Goal: Task Accomplishment & Management: Use online tool/utility

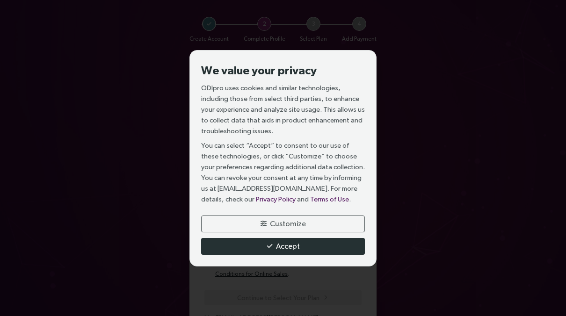
click at [265, 246] on button "Accept" at bounding box center [283, 246] width 164 height 17
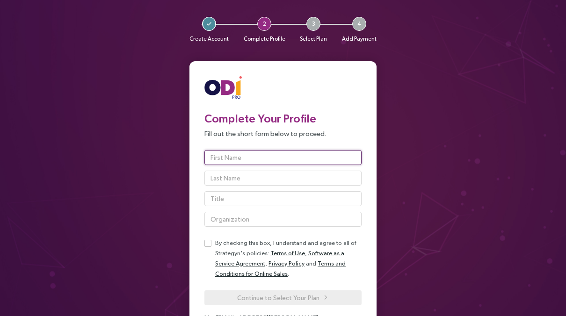
click at [256, 155] on input "text" at bounding box center [283, 157] width 157 height 15
type input "Ben"
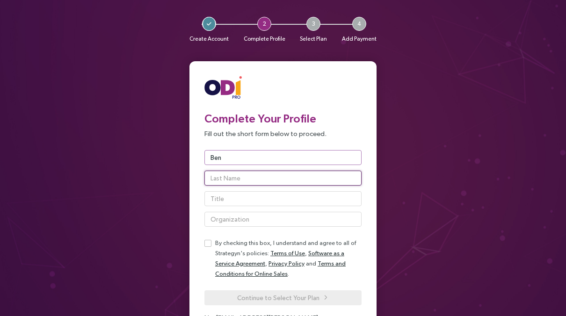
type input "[PERSON_NAME]"
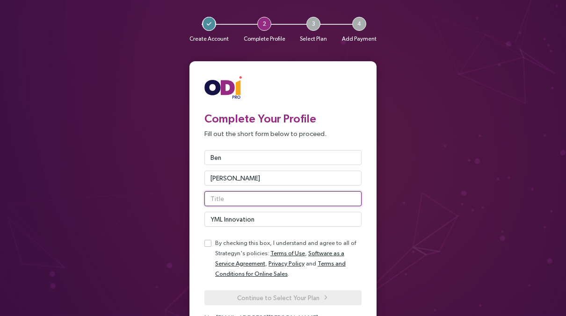
click at [229, 199] on input "text" at bounding box center [283, 198] width 157 height 15
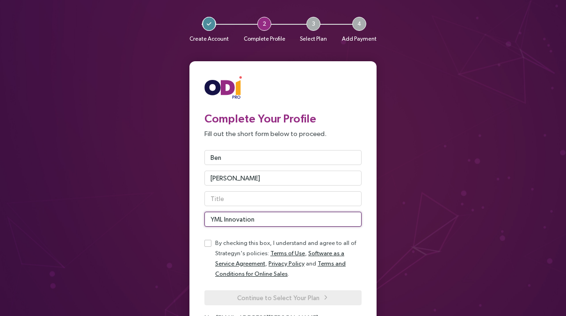
click at [227, 221] on input "YML Innovation" at bounding box center [283, 219] width 157 height 15
type input "YML Group"
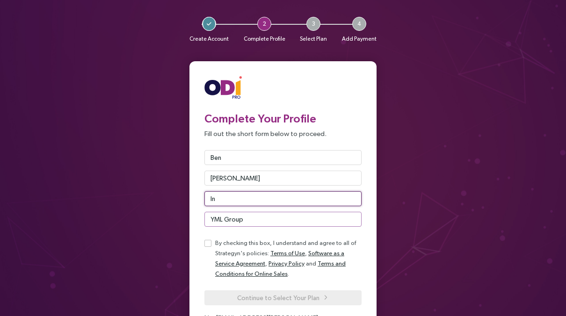
type input "I"
type input "Director of Innovation"
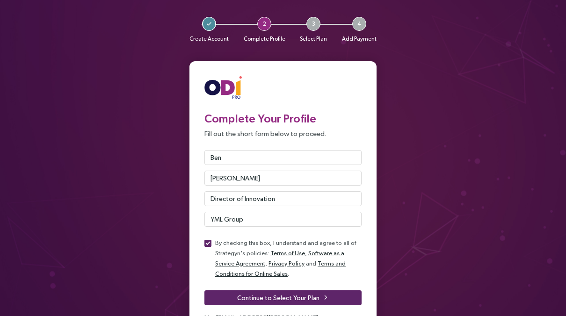
scroll to position [54, 0]
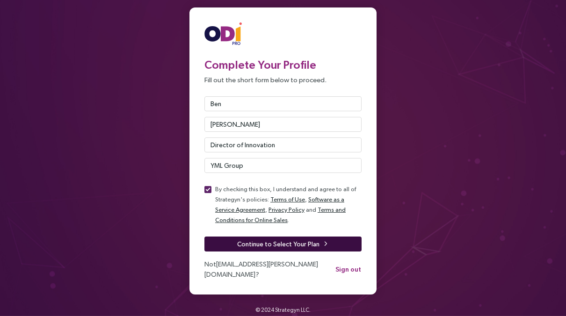
click at [308, 244] on span "Continue to Select Your Plan" at bounding box center [278, 244] width 82 height 10
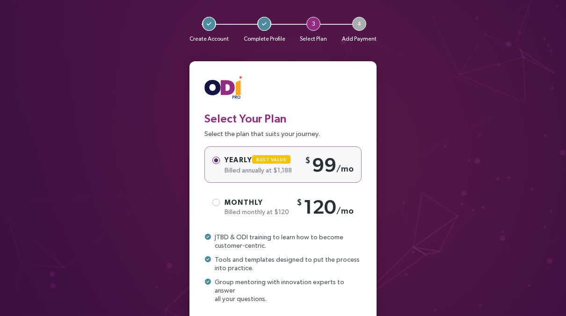
scroll to position [71, 0]
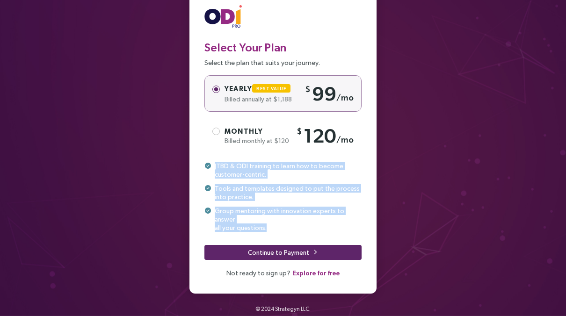
drag, startPoint x: 205, startPoint y: 159, endPoint x: 317, endPoint y: 216, distance: 126.2
click at [317, 216] on div "Select Your Plan Select the plan that suits your journey. Yearly Best Value Bil…" at bounding box center [283, 142] width 157 height 274
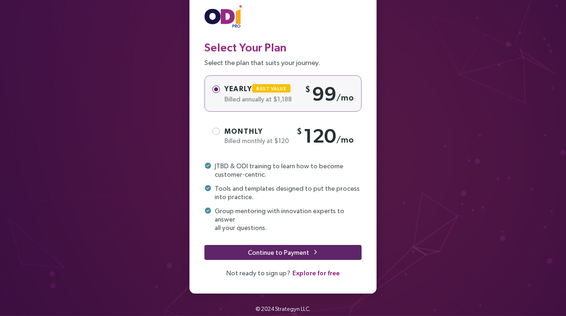
click at [271, 136] on div "Monthly" at bounding box center [258, 131] width 67 height 10
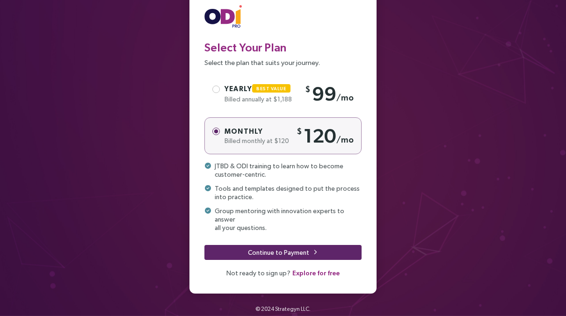
click at [330, 268] on span "Explore for free" at bounding box center [316, 273] width 47 height 10
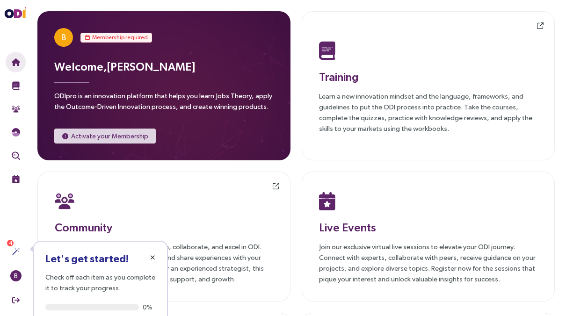
click at [149, 259] on span "button" at bounding box center [152, 257] width 7 height 7
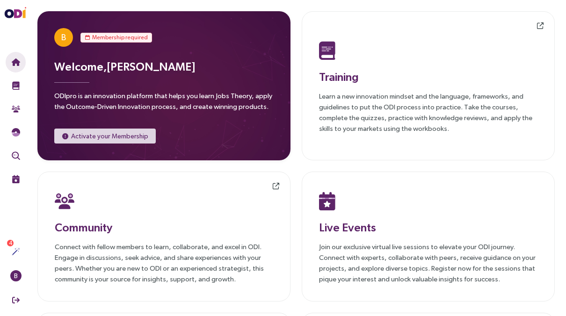
click at [112, 88] on div "Welcome, Ben Lewis ODIpro is an innovation platform that helps you learn Jobs T…" at bounding box center [164, 87] width 220 height 59
click at [354, 89] on div "Training Learn a new innovation mindset and the language, frameworks, and guide…" at bounding box center [428, 85] width 219 height 95
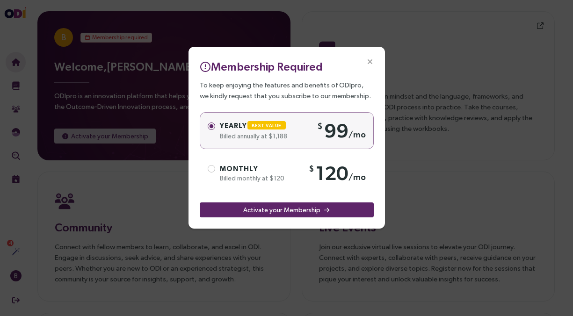
click at [371, 55] on span "Close" at bounding box center [370, 62] width 30 height 30
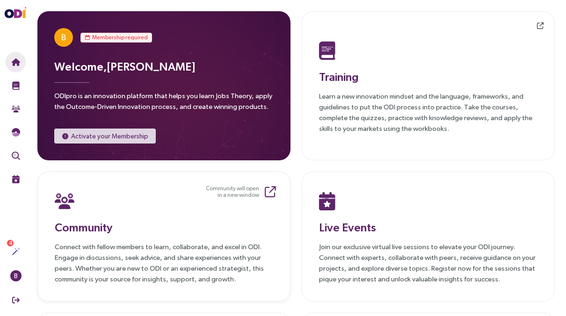
click at [174, 206] on div at bounding box center [164, 201] width 219 height 24
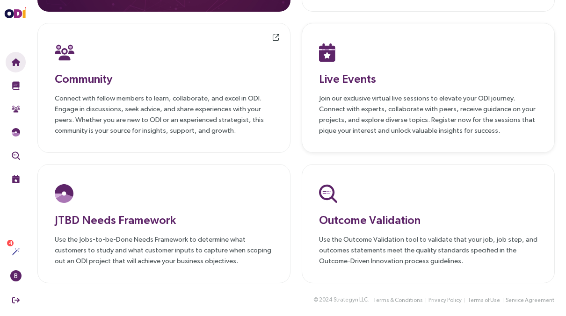
click at [420, 131] on p "Join our exclusive virtual live sessions to elevate your ODI journey. Connect w…" at bounding box center [428, 114] width 219 height 43
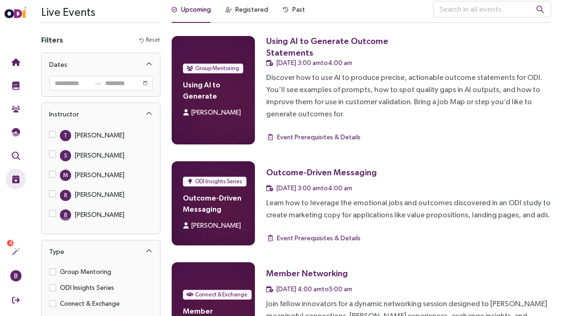
scroll to position [10, 0]
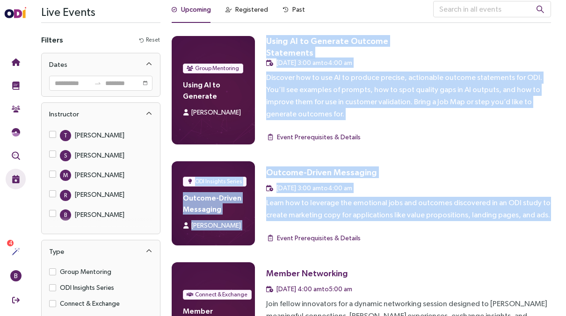
drag, startPoint x: 264, startPoint y: 44, endPoint x: 424, endPoint y: 231, distance: 246.1
click at [424, 231] on div "Group Mentoring Using AI to Generate Outcome Statements Sabeen Sattar Using AI …" at bounding box center [362, 272] width 380 height 473
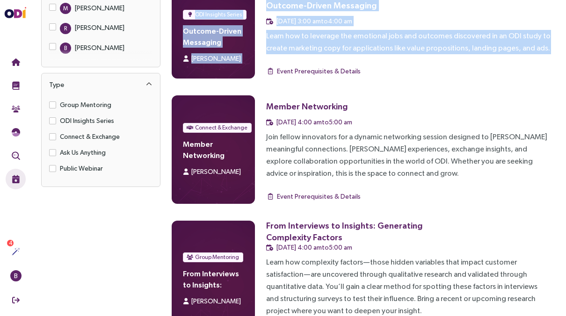
scroll to position [181, 0]
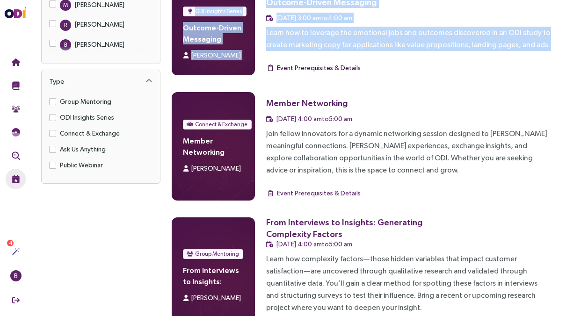
click at [321, 66] on span "Event Prerequisites & Details" at bounding box center [319, 68] width 84 height 10
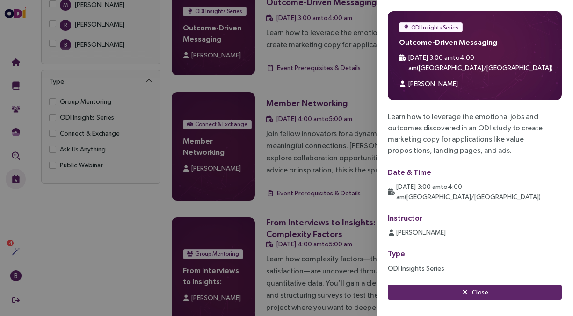
click at [351, 88] on div at bounding box center [286, 158] width 573 height 316
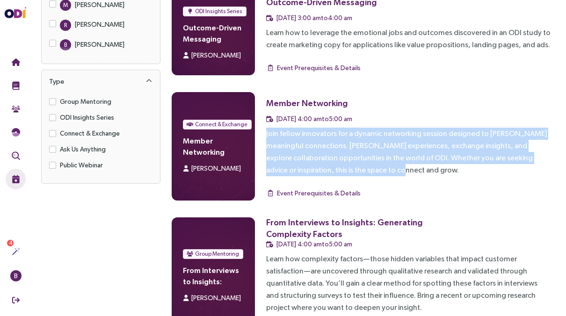
drag, startPoint x: 384, startPoint y: 119, endPoint x: 407, endPoint y: 173, distance: 58.5
click at [407, 173] on div "Member Networking 13 Nov, 4:00 am to 5:00 am Join fellow innovators for a dynam…" at bounding box center [408, 146] width 285 height 109
click at [346, 191] on span "Event Prerequisites & Details" at bounding box center [319, 193] width 84 height 10
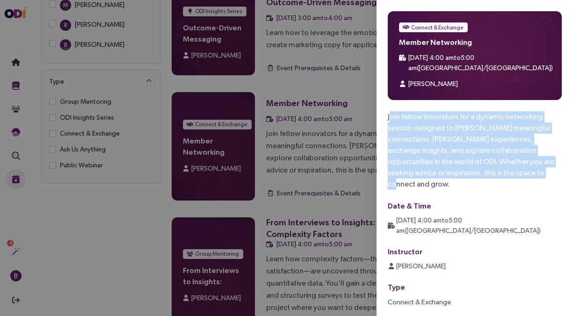
drag, startPoint x: 390, startPoint y: 102, endPoint x: 519, endPoint y: 166, distance: 143.6
click at [519, 166] on div "Join fellow innovators for a dynamic networking session designed to foster mean…" at bounding box center [475, 150] width 174 height 79
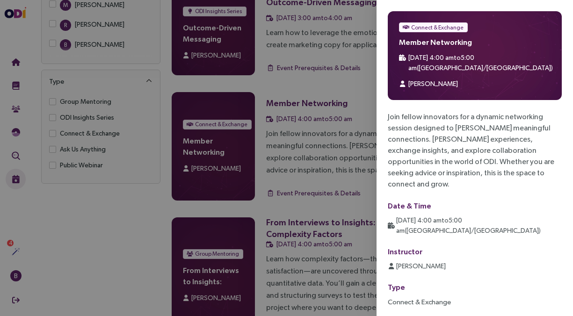
drag, startPoint x: 519, startPoint y: 166, endPoint x: 318, endPoint y: 154, distance: 201.7
click at [318, 154] on div at bounding box center [286, 158] width 573 height 316
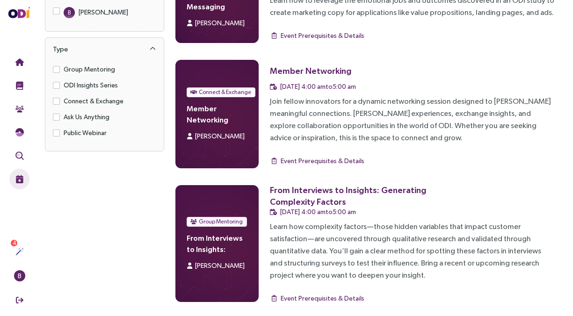
scroll to position [220, 0]
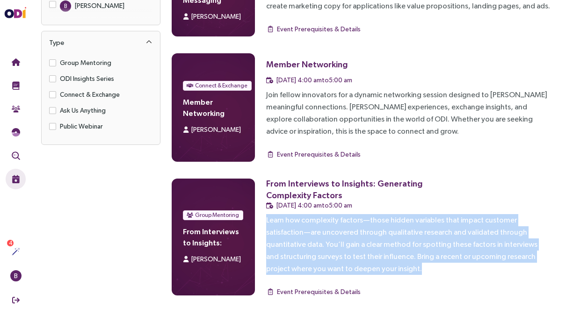
drag, startPoint x: 371, startPoint y: 206, endPoint x: 424, endPoint y: 272, distance: 85.0
click at [424, 272] on div "From Interviews to Insights: Generating Complexity Factors 19 Nov, 4:00 am to 5…" at bounding box center [408, 239] width 285 height 121
click at [324, 224] on div "Learn how complexity factors—those hidden variables that impact customer satisf…" at bounding box center [408, 244] width 285 height 61
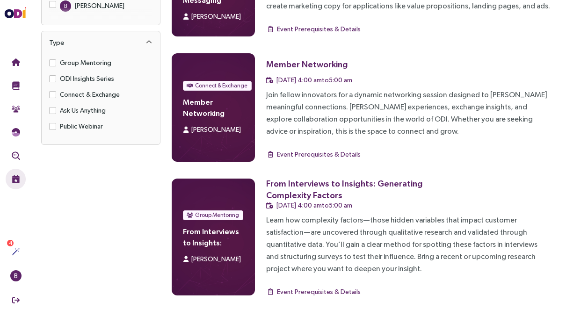
click at [385, 232] on div "Learn how complexity factors—those hidden variables that impact customer satisf…" at bounding box center [408, 244] width 285 height 61
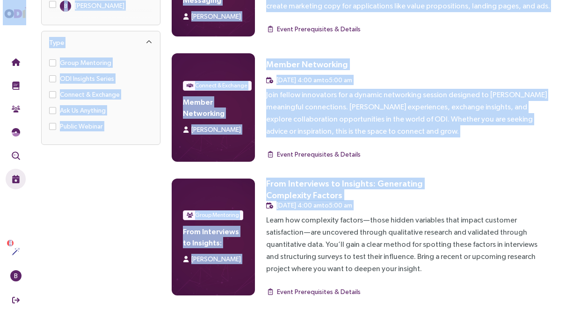
click at [385, 232] on div "Learn how complexity factors—those hidden variables that impact customer satisf…" at bounding box center [408, 244] width 285 height 61
drag, startPoint x: 385, startPoint y: 232, endPoint x: 364, endPoint y: 238, distance: 22.1
click at [364, 238] on div "Learn how complexity factors—those hidden variables that impact customer satisf…" at bounding box center [408, 244] width 285 height 61
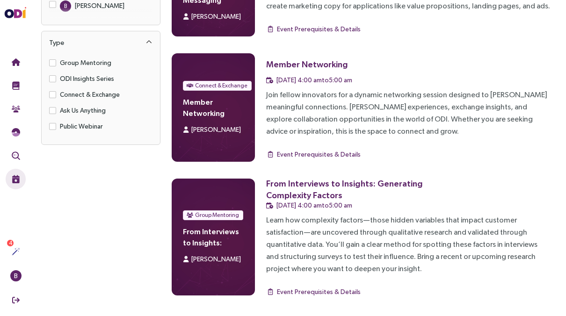
click at [367, 207] on div "19 Nov, 4:00 am to 5:00 am" at bounding box center [408, 205] width 285 height 10
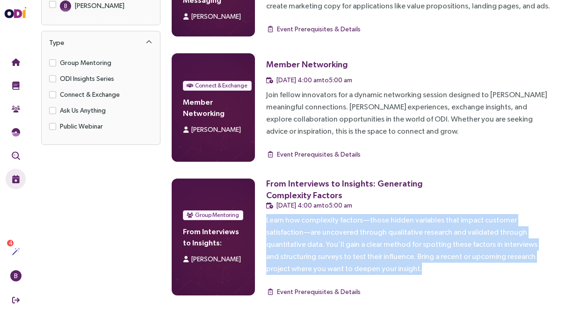
drag, startPoint x: 367, startPoint y: 207, endPoint x: 376, endPoint y: 272, distance: 65.7
click at [376, 272] on div "From Interviews to Insights: Generating Complexity Factors 19 Nov, 4:00 am to 5…" at bounding box center [408, 239] width 285 height 121
drag, startPoint x: 376, startPoint y: 272, endPoint x: 329, endPoint y: 294, distance: 51.9
click at [329, 294] on span "Event Prerequisites & Details" at bounding box center [319, 292] width 84 height 10
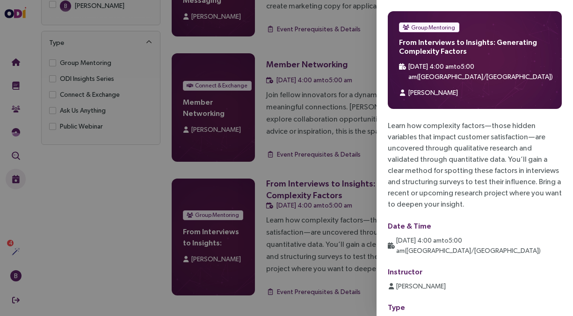
click at [430, 198] on div "Learn how complexity factors—those hidden variables that impact customer satisf…" at bounding box center [475, 165] width 174 height 90
click at [323, 207] on div at bounding box center [286, 158] width 573 height 316
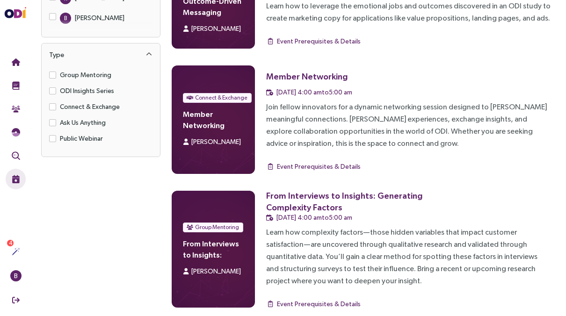
scroll to position [0, 0]
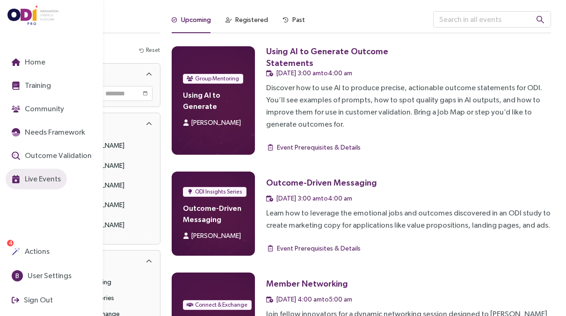
scroll to position [149, 0]
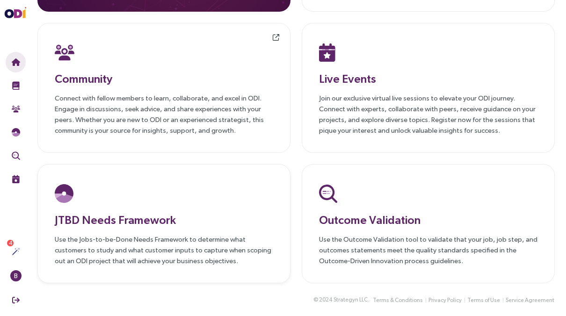
click at [170, 196] on div at bounding box center [164, 194] width 219 height 24
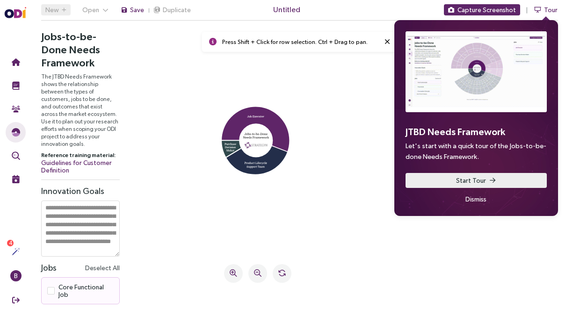
click at [472, 176] on span "Start Tour" at bounding box center [471, 181] width 30 height 10
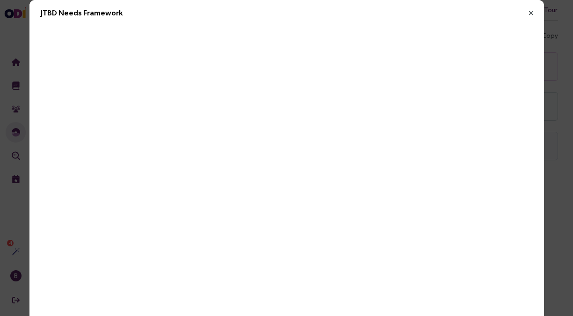
click at [528, 13] on icon "Close" at bounding box center [532, 13] width 8 height 8
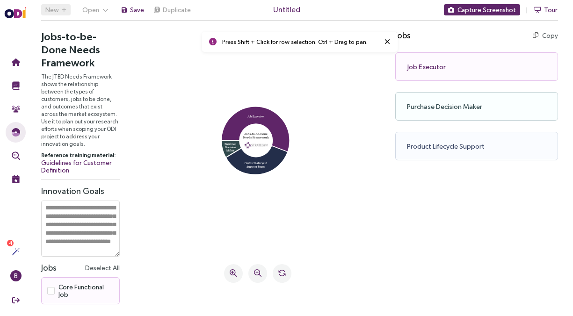
click at [428, 62] on div "Job Executor Copy Copy as text" at bounding box center [477, 66] width 163 height 29
click at [431, 73] on div "Job Executor Copy Copy as text" at bounding box center [477, 66] width 163 height 29
click at [430, 64] on div "Job Executor Copy Copy as text" at bounding box center [477, 66] width 163 height 29
click at [273, 139] on icon at bounding box center [255, 129] width 67 height 45
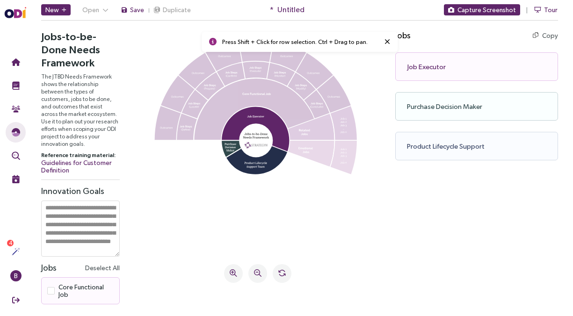
click at [490, 60] on div "Job Executor Copy Copy as text" at bounding box center [477, 66] width 163 height 29
click at [249, 98] on icon at bounding box center [255, 109] width 120 height 61
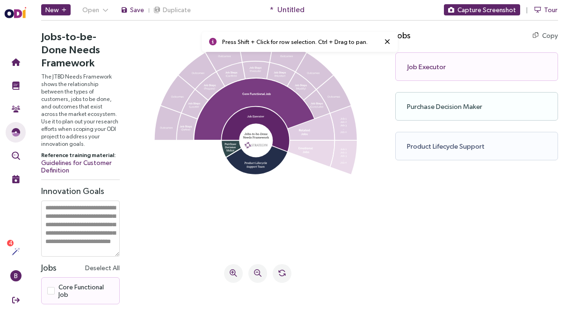
scroll to position [18, 0]
click at [61, 297] on label "Core Functional Job" at bounding box center [80, 291] width 66 height 15
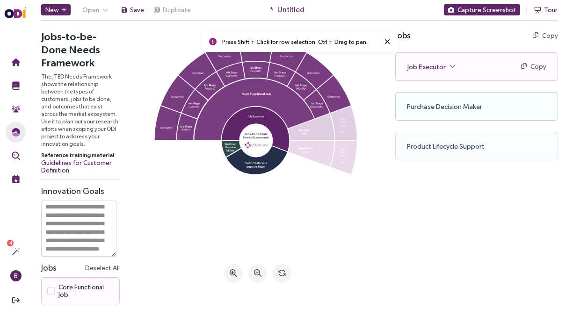
click at [85, 233] on textarea at bounding box center [78, 229] width 75 height 56
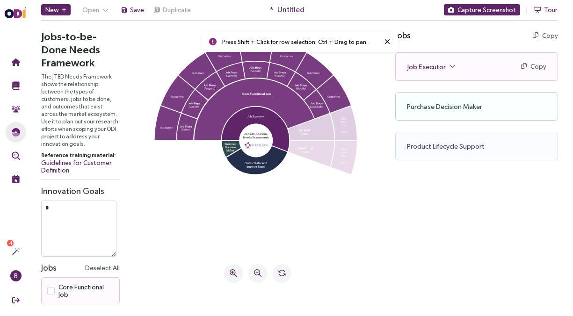
click at [85, 233] on textarea "*" at bounding box center [78, 229] width 75 height 56
type textarea "****"
click at [201, 231] on icon at bounding box center [257, 142] width 206 height 206
click at [186, 127] on icon at bounding box center [187, 127] width 20 height 26
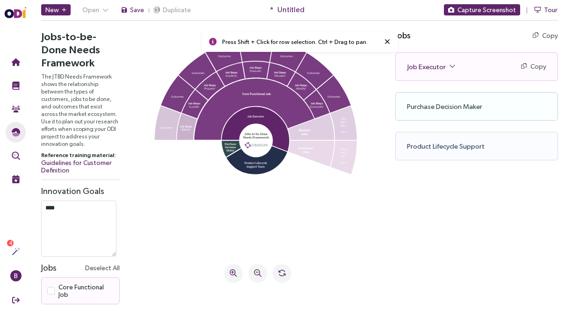
click at [186, 131] on icon at bounding box center [187, 127] width 20 height 26
click at [156, 129] on icon at bounding box center [168, 123] width 27 height 34
click at [159, 129] on icon at bounding box center [168, 123] width 27 height 34
click at [184, 129] on icon at bounding box center [187, 127] width 20 height 26
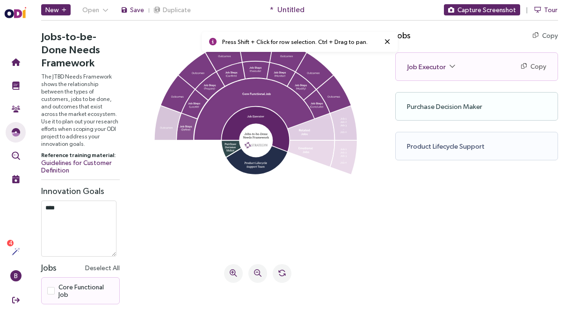
click at [184, 130] on icon at bounding box center [187, 127] width 20 height 26
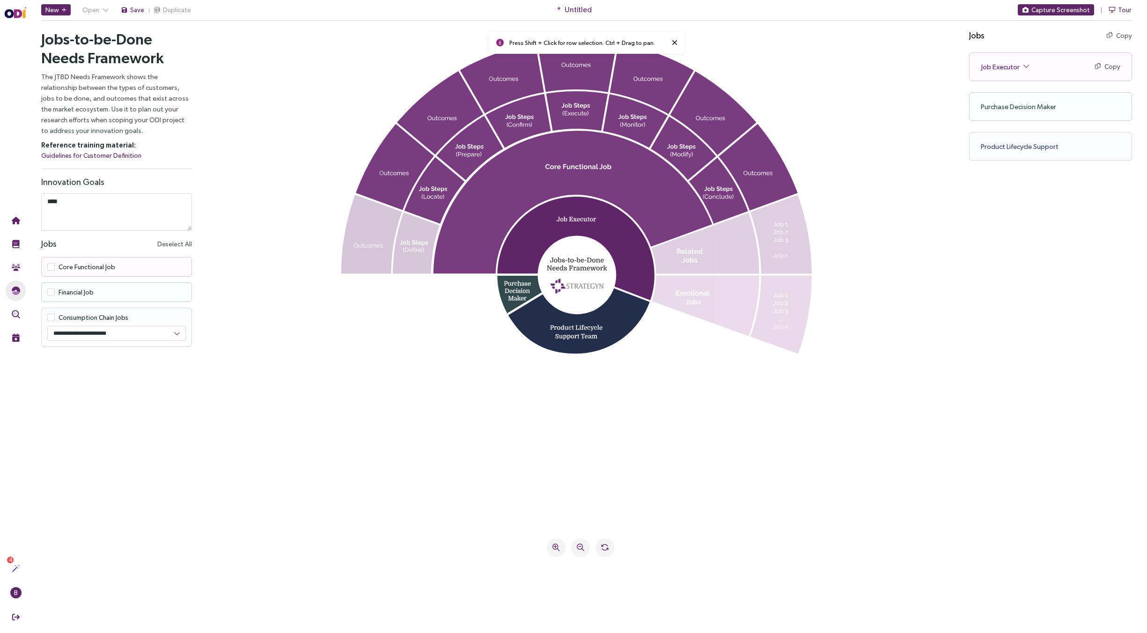
click at [82, 200] on textarea "****" at bounding box center [116, 211] width 151 height 37
click at [573, 254] on div "Jobs-to-be-Done Needs Framework The JTBD Needs Framework shows the relationship…" at bounding box center [586, 322] width 1121 height 600
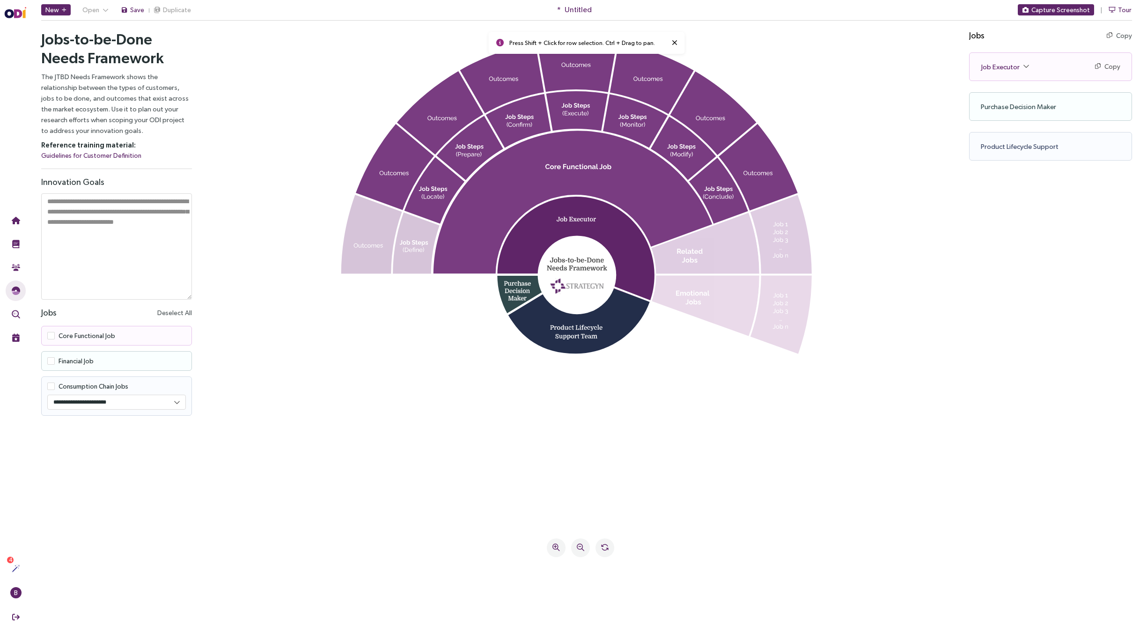
drag, startPoint x: 185, startPoint y: 227, endPoint x: 184, endPoint y: 295, distance: 68.4
click at [184, 295] on textarea at bounding box center [116, 246] width 151 height 106
click at [573, 65] on div "Job Executor Copy Copy as text" at bounding box center [1051, 67] width 162 height 28
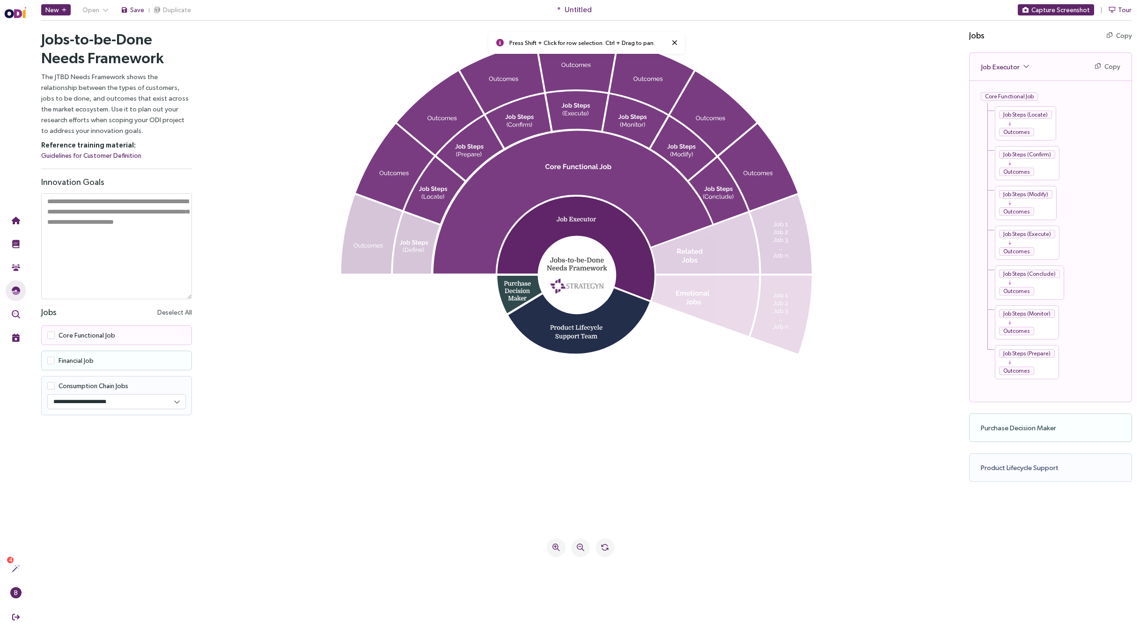
click at [573, 132] on div "Outcomes" at bounding box center [1016, 132] width 35 height 8
click at [406, 260] on icon at bounding box center [416, 242] width 47 height 61
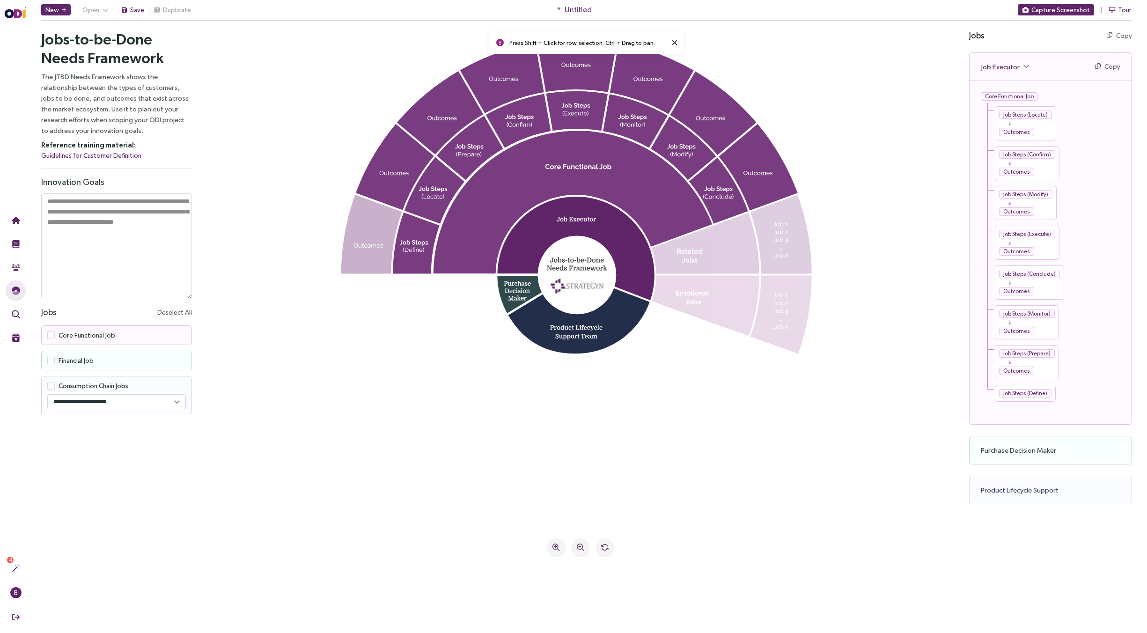
click at [353, 257] on icon at bounding box center [372, 234] width 62 height 79
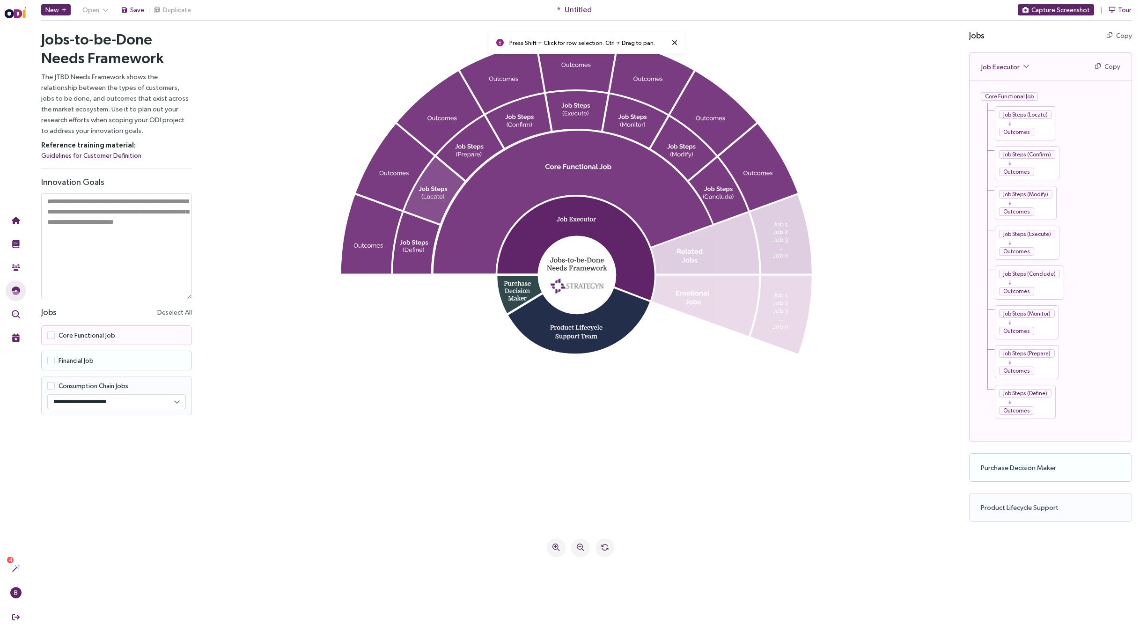
click at [439, 187] on icon at bounding box center [434, 190] width 60 height 67
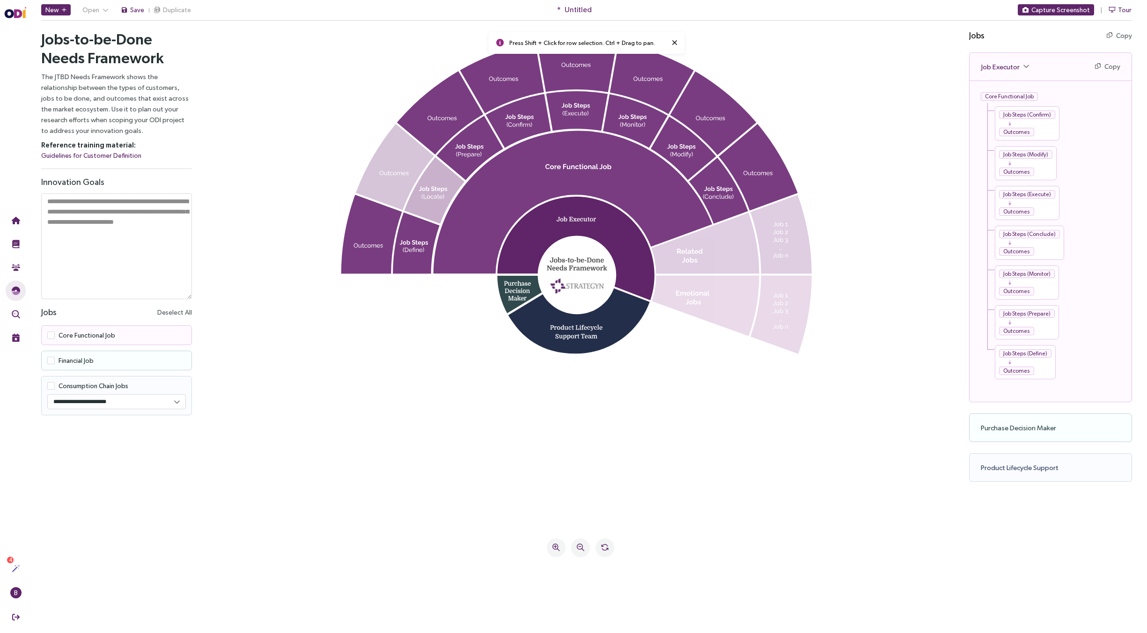
click at [440, 187] on icon at bounding box center [434, 190] width 60 height 67
click at [392, 189] on icon at bounding box center [395, 167] width 79 height 87
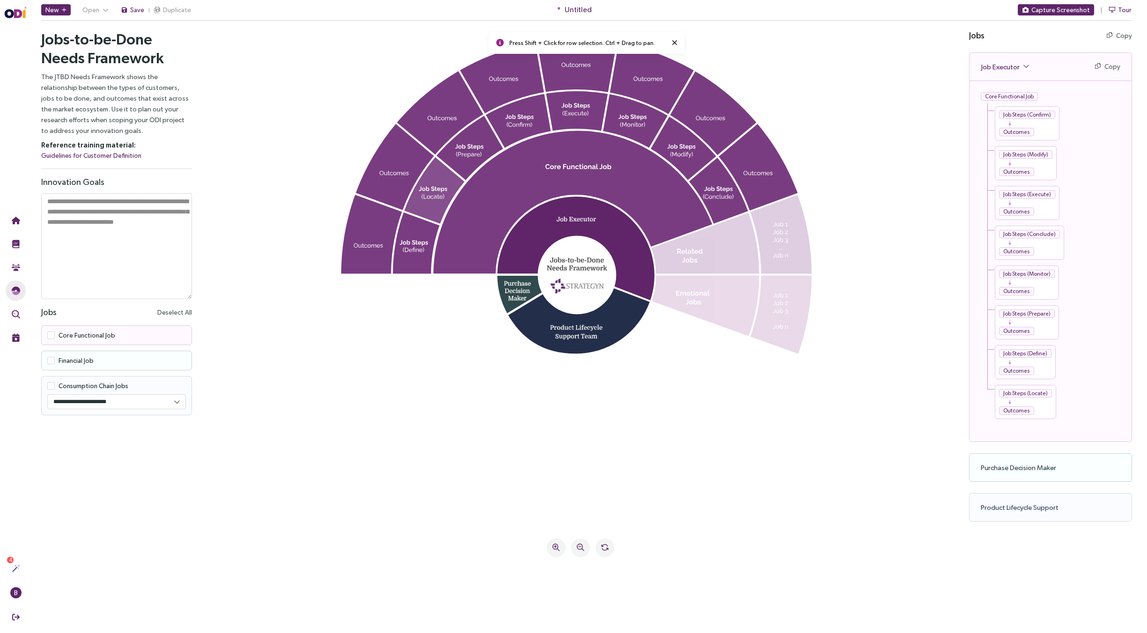
click at [434, 195] on icon at bounding box center [434, 190] width 60 height 67
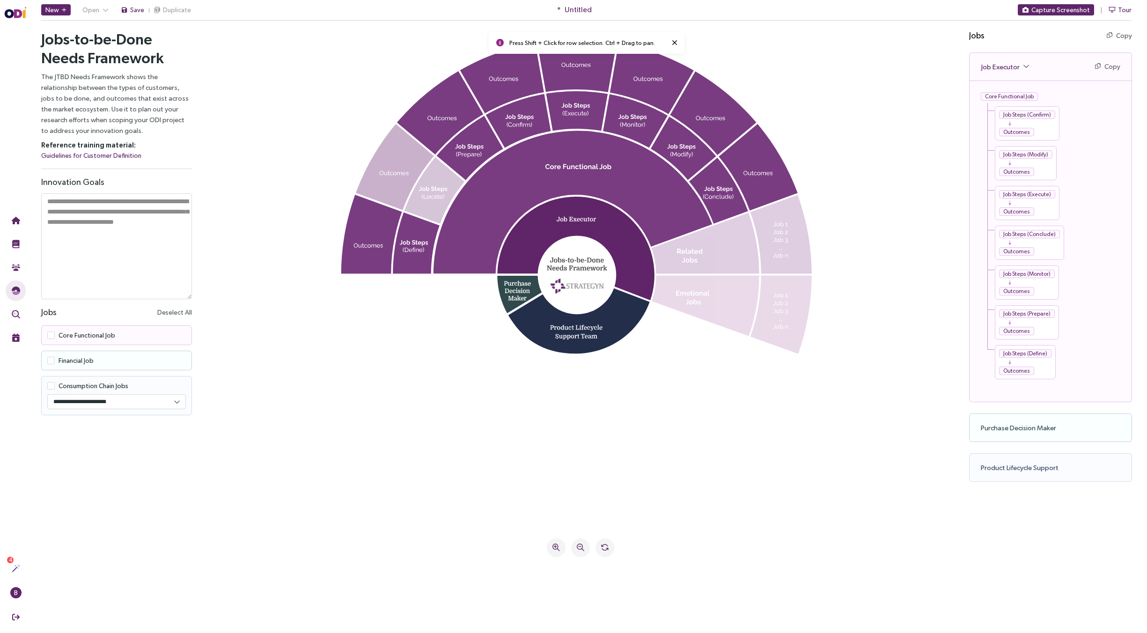
click at [388, 187] on icon at bounding box center [395, 167] width 79 height 87
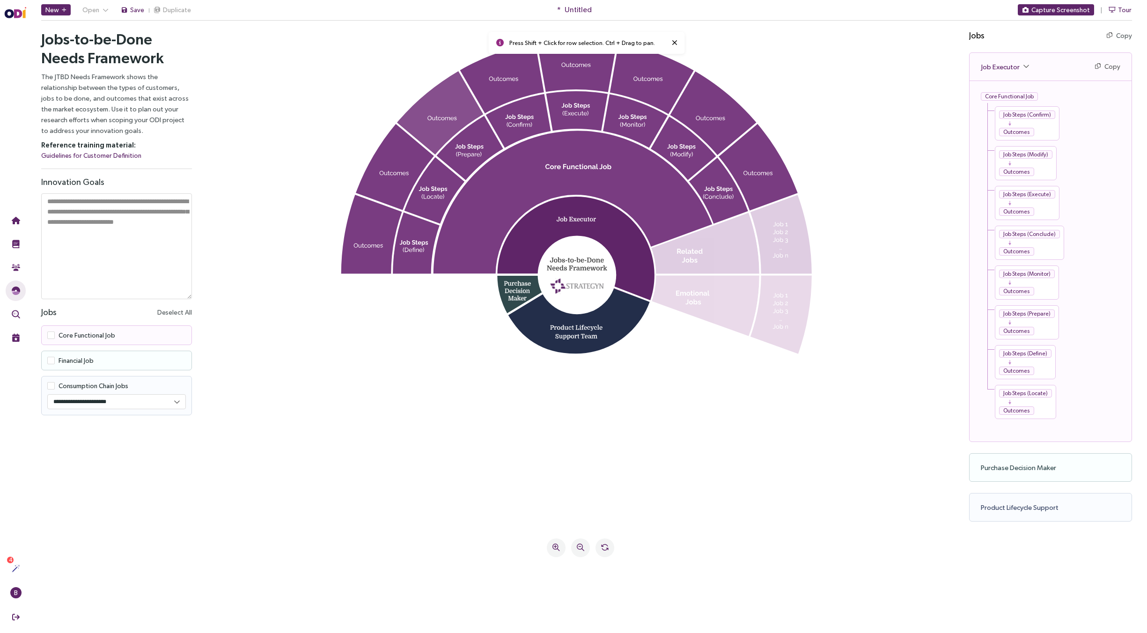
click at [428, 110] on icon at bounding box center [440, 113] width 87 height 84
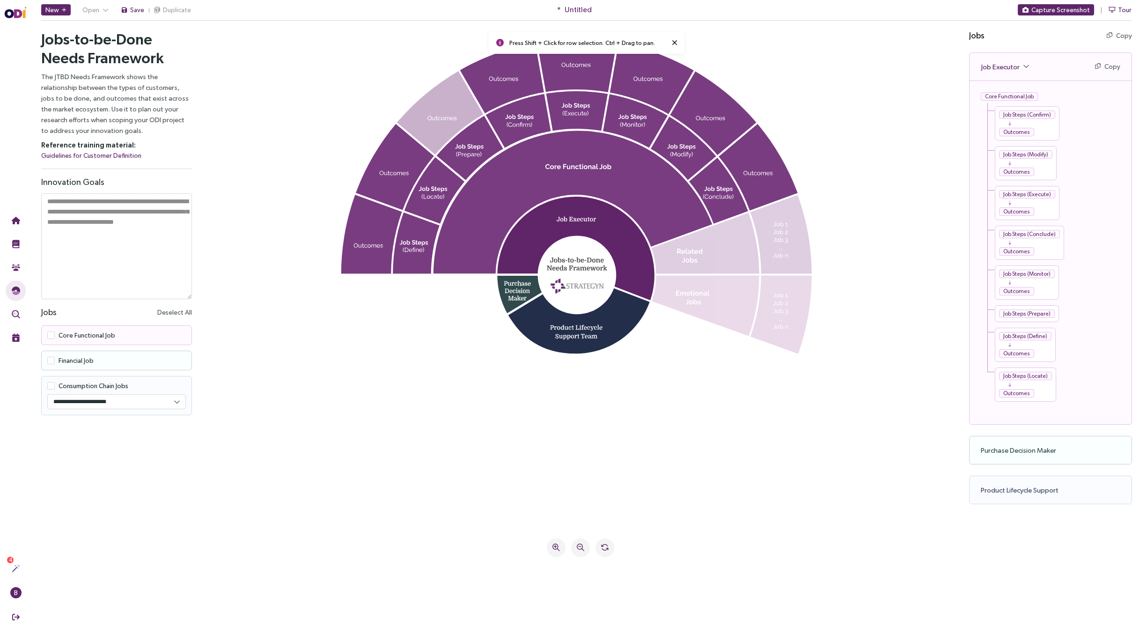
click at [428, 110] on icon at bounding box center [440, 113] width 87 height 84
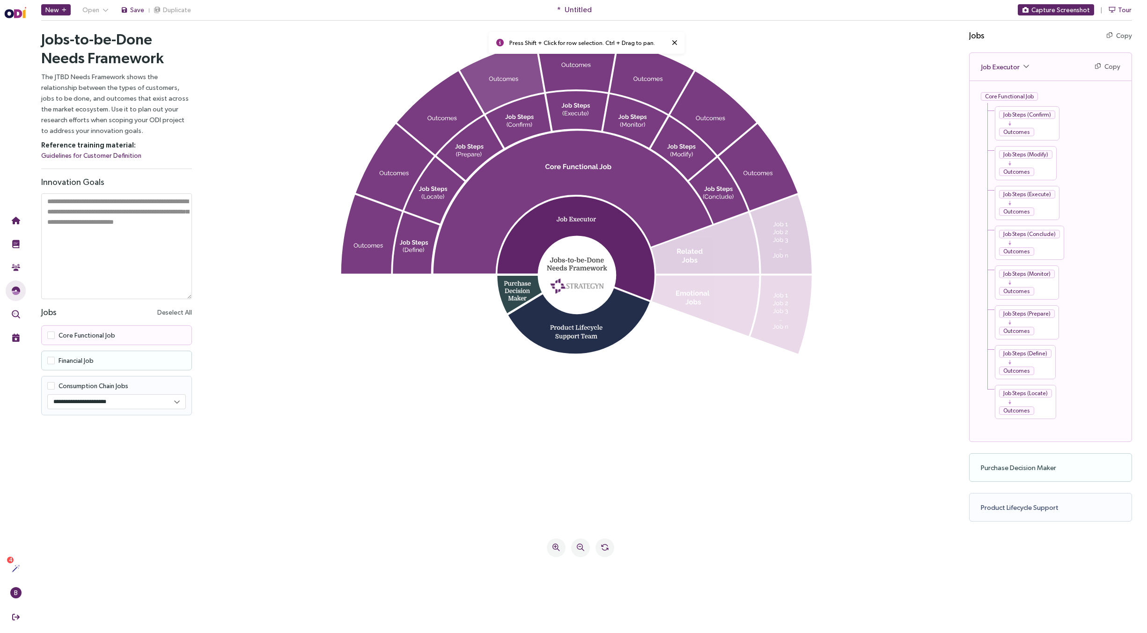
click at [486, 87] on icon at bounding box center [502, 79] width 84 height 72
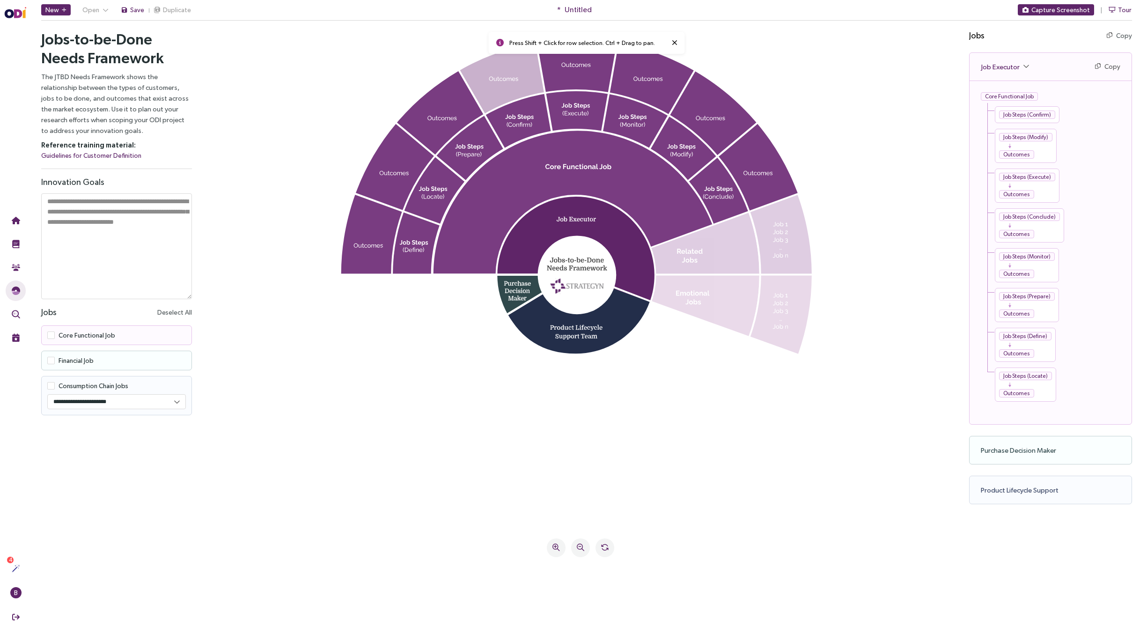
click at [486, 87] on icon at bounding box center [502, 79] width 84 height 72
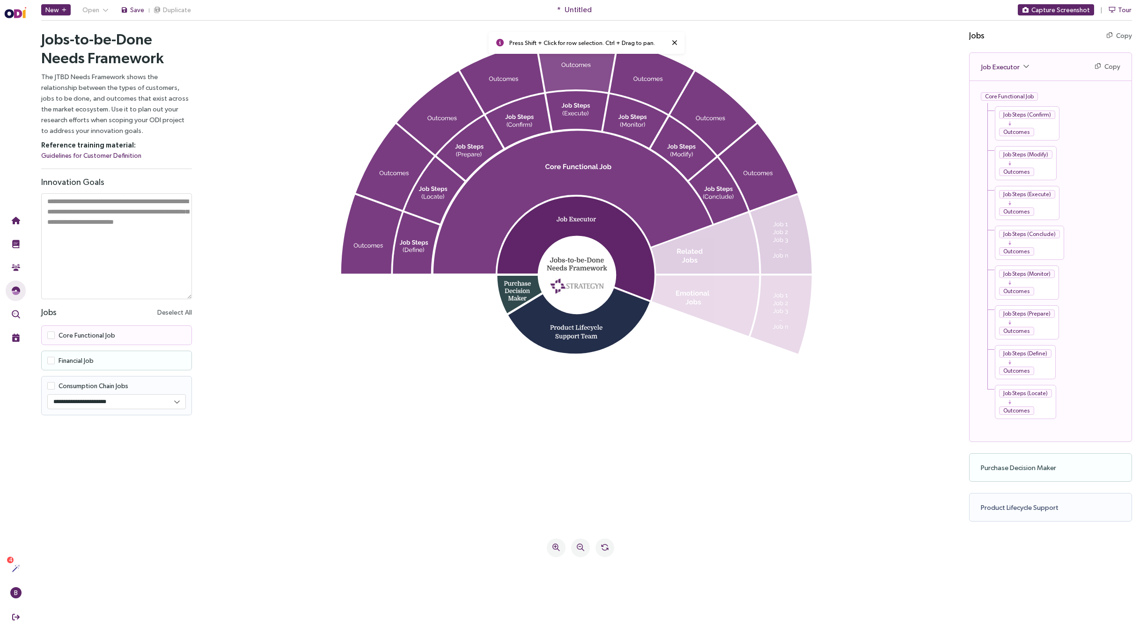
click at [569, 68] on icon at bounding box center [577, 66] width 80 height 54
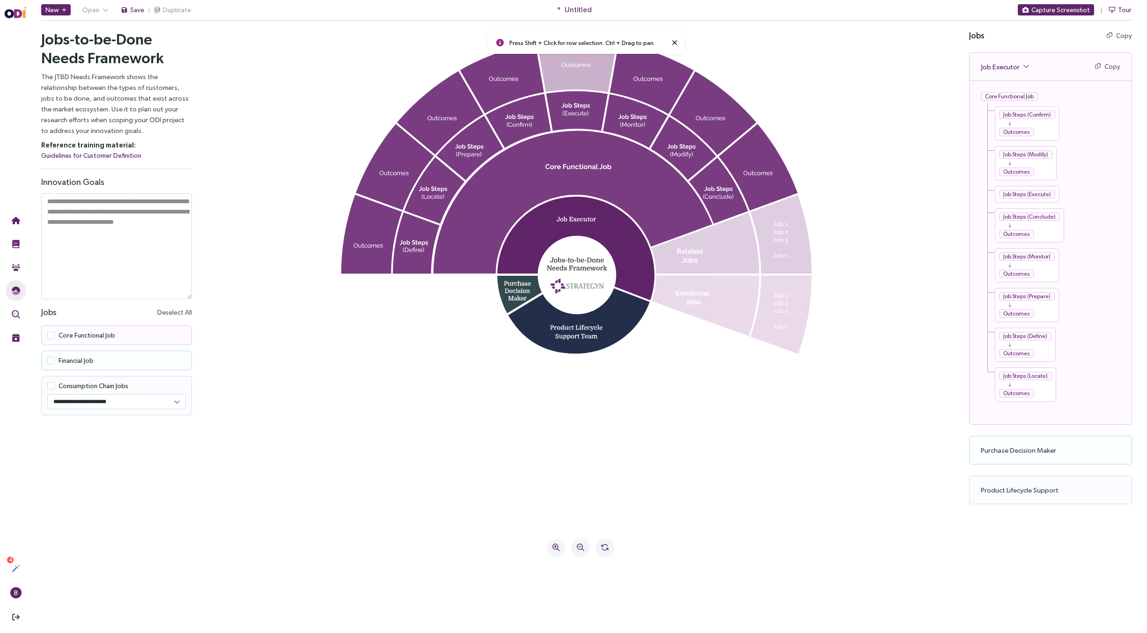
click at [570, 68] on icon at bounding box center [577, 66] width 80 height 54
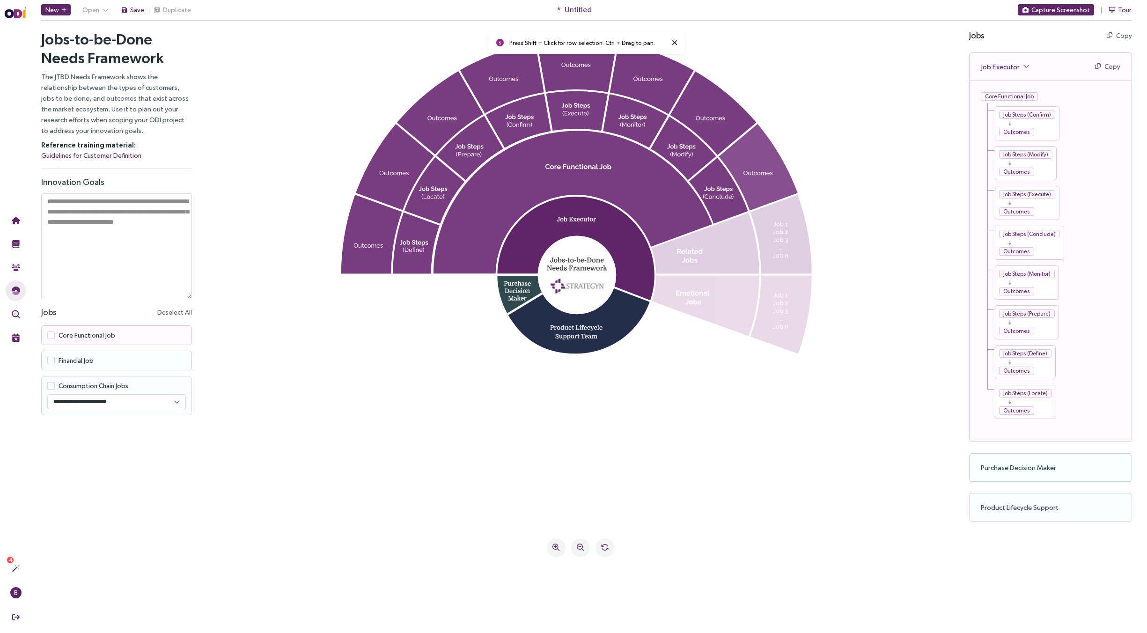
click at [573, 160] on icon at bounding box center [758, 167] width 79 height 87
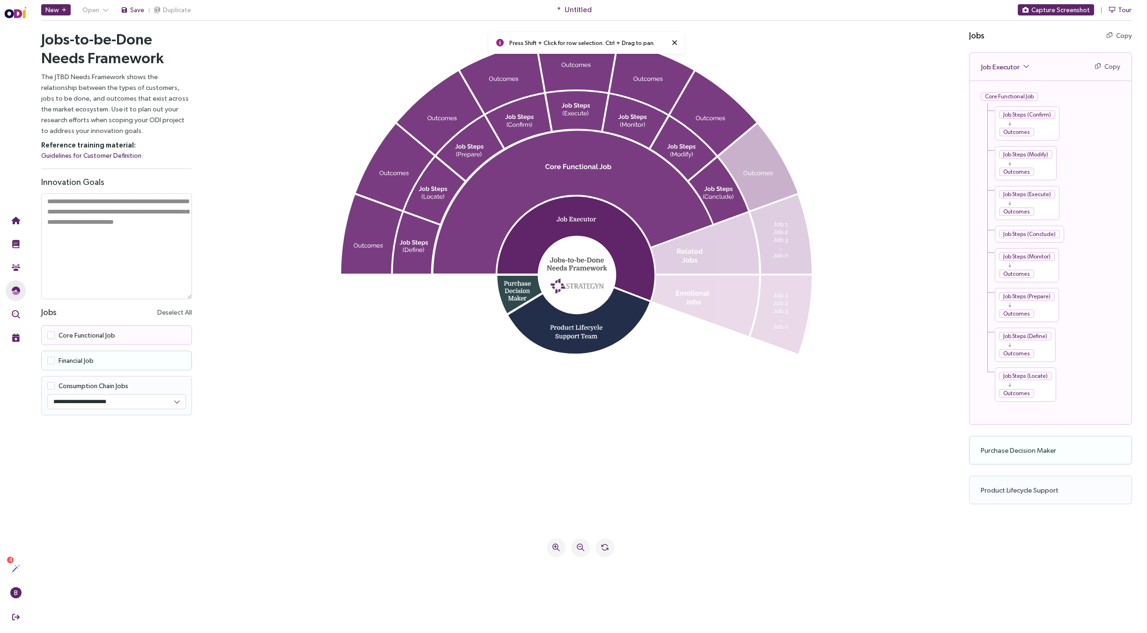
click at [573, 160] on icon at bounding box center [758, 167] width 79 height 87
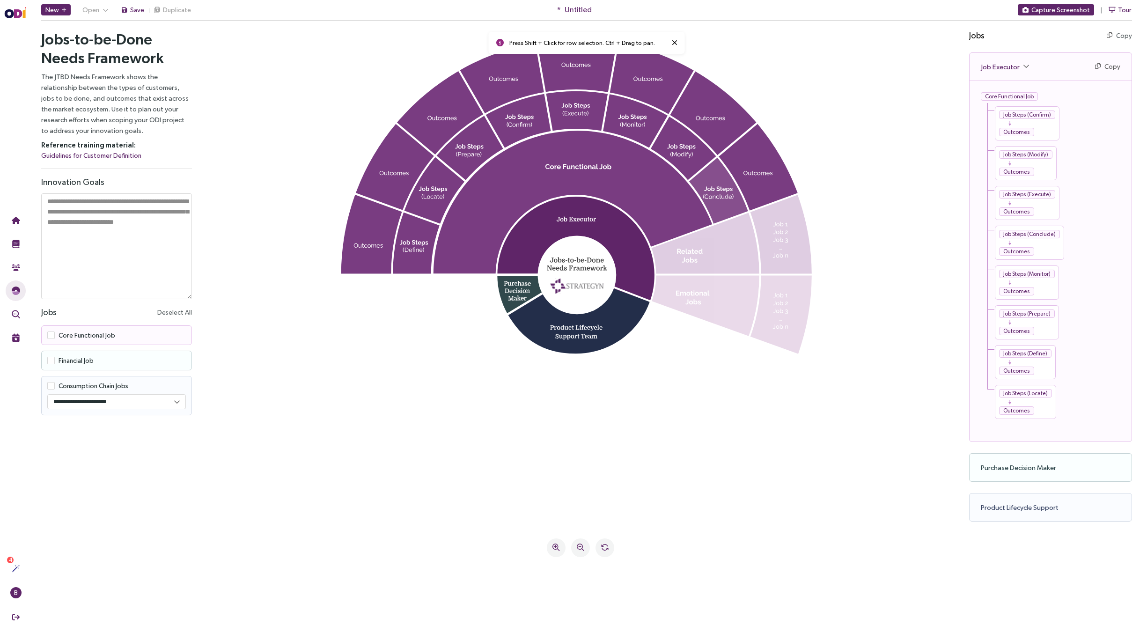
click at [573, 198] on icon at bounding box center [719, 190] width 60 height 67
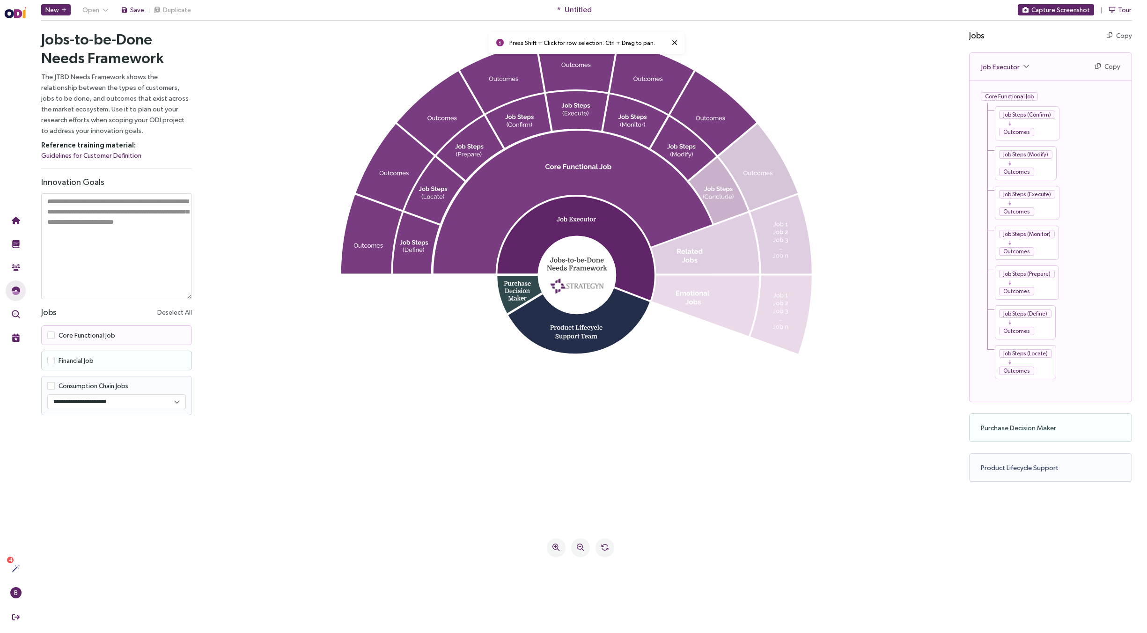
click at [573, 198] on icon at bounding box center [719, 190] width 60 height 67
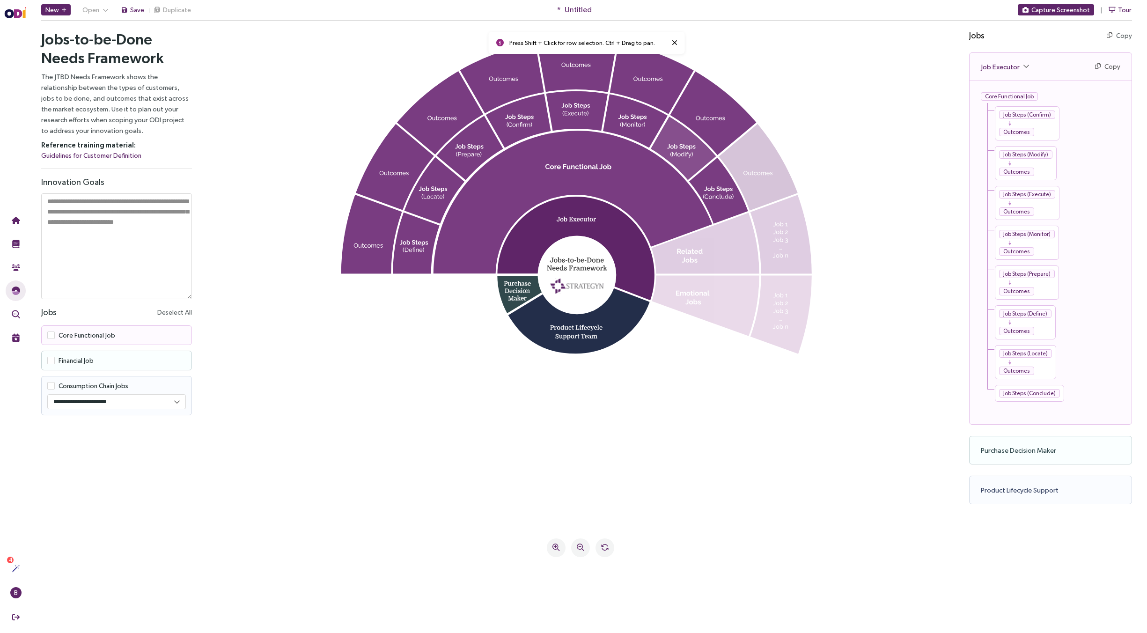
click at [573, 153] on icon at bounding box center [684, 148] width 66 height 64
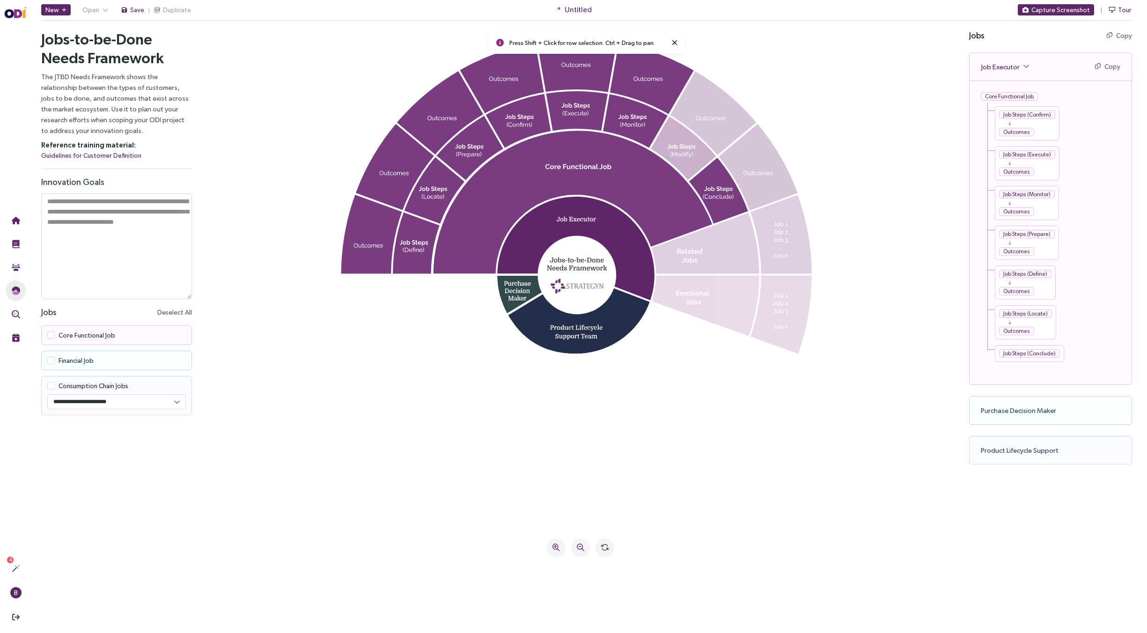
click at [573, 153] on icon at bounding box center [684, 148] width 66 height 64
click at [573, 132] on icon at bounding box center [635, 120] width 65 height 55
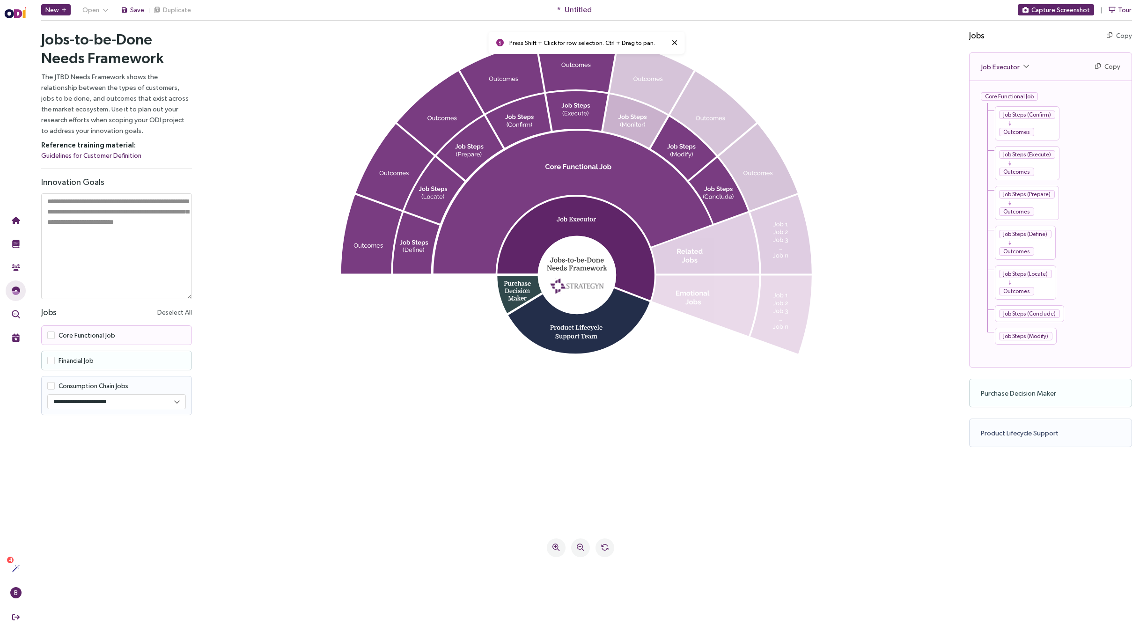
click at [573, 132] on icon at bounding box center [635, 120] width 65 height 55
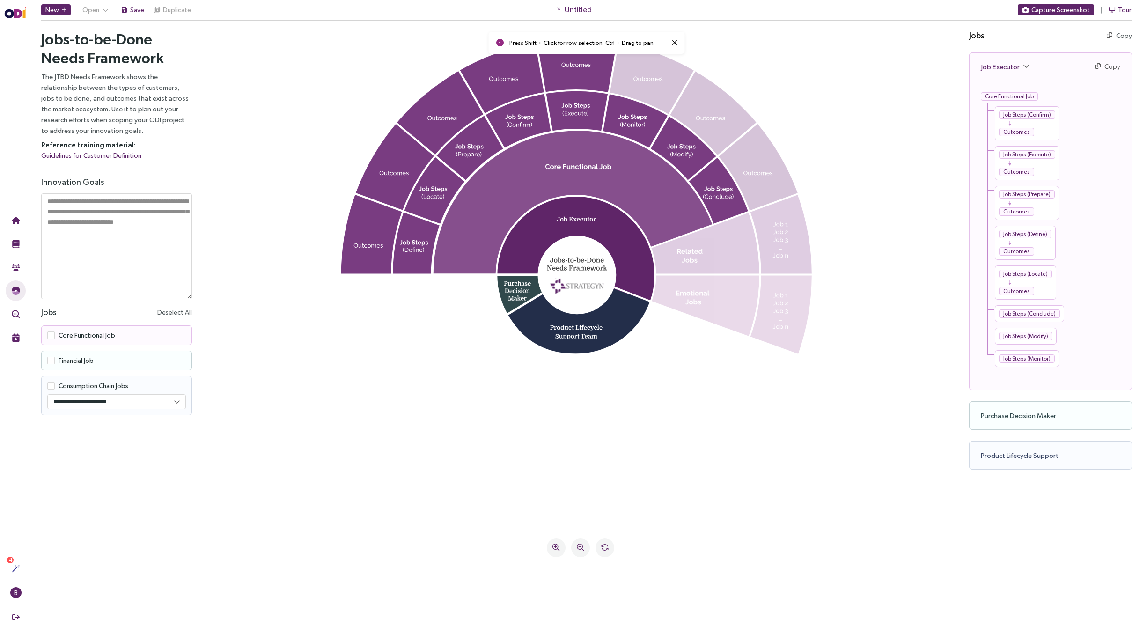
click at [558, 146] on icon at bounding box center [572, 202] width 279 height 143
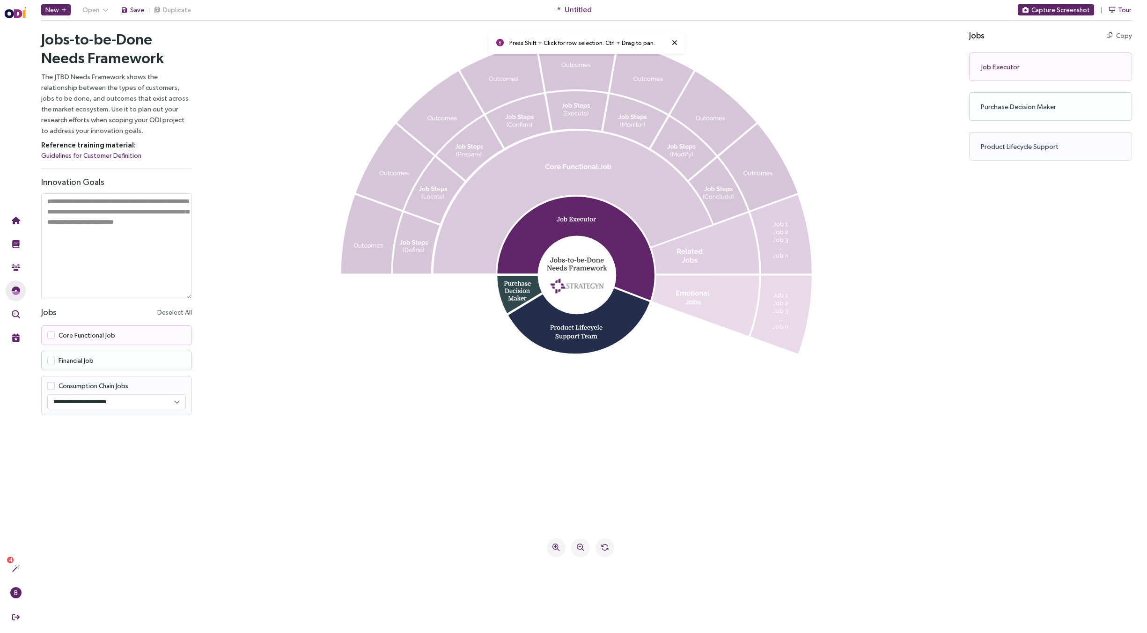
click at [560, 141] on icon at bounding box center [572, 202] width 279 height 143
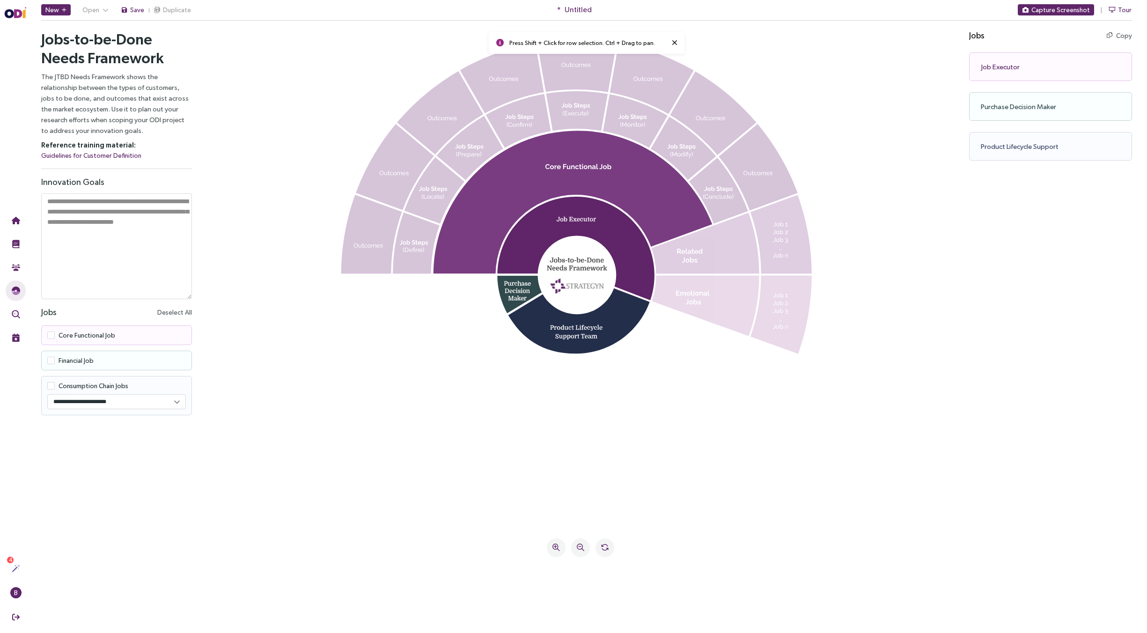
click at [573, 62] on div "Job Executor Copy Copy as text" at bounding box center [1050, 66] width 163 height 29
click at [87, 316] on span "Core Functional Job" at bounding box center [87, 334] width 57 height 7
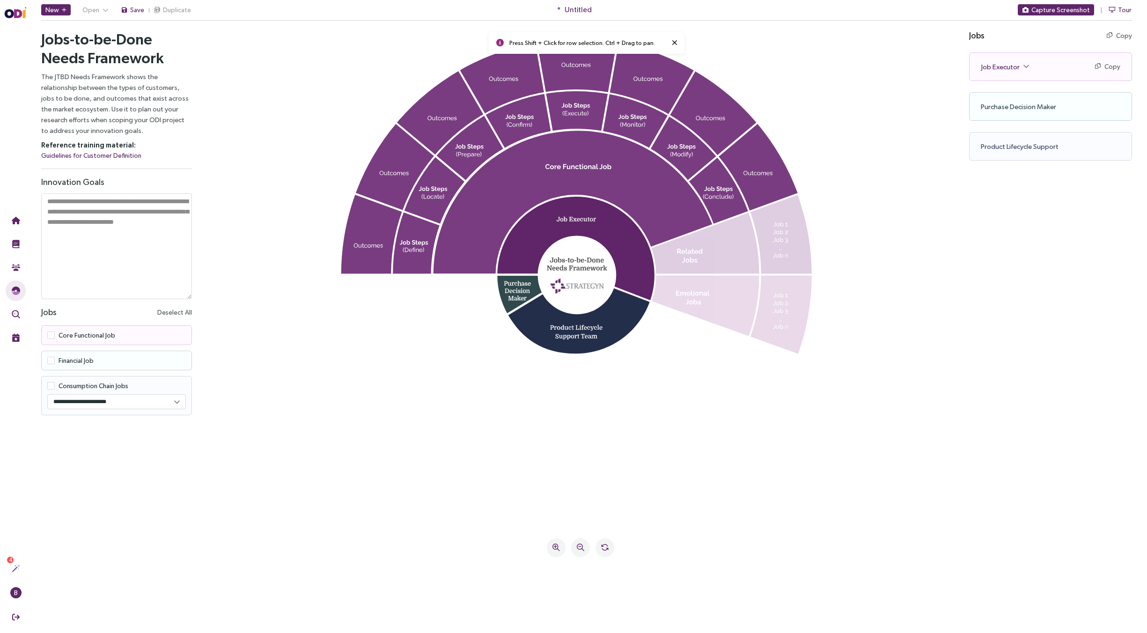
click at [573, 66] on div "Job Executor Copy Copy as text" at bounding box center [1051, 67] width 162 height 28
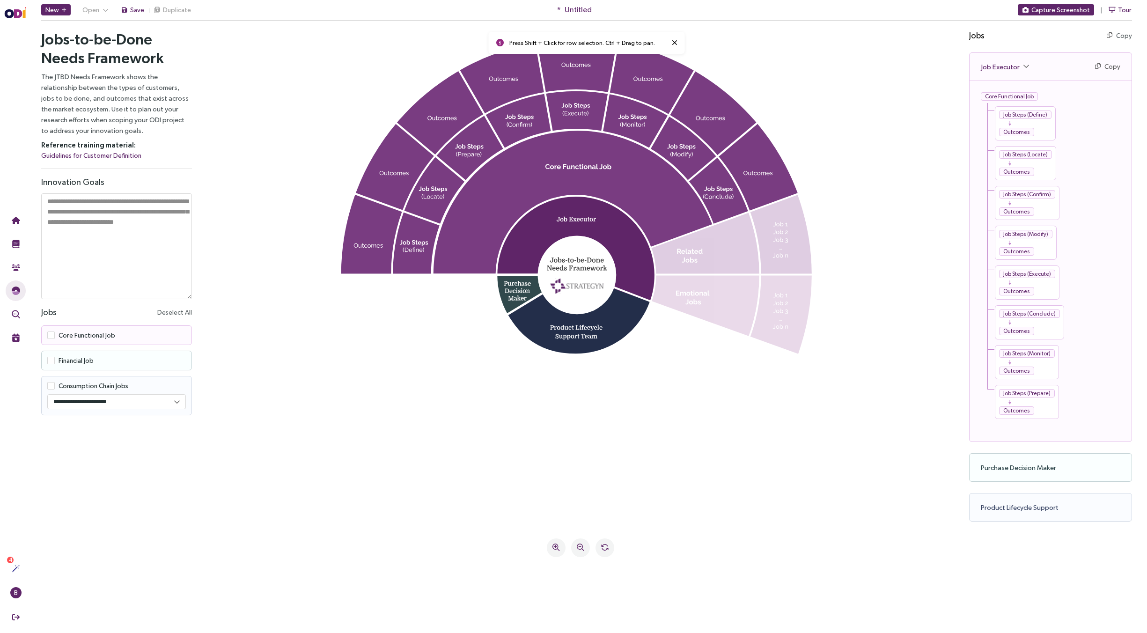
click at [573, 114] on div "Job Steps (Define)" at bounding box center [1025, 114] width 52 height 8
click at [420, 262] on icon at bounding box center [416, 242] width 47 height 61
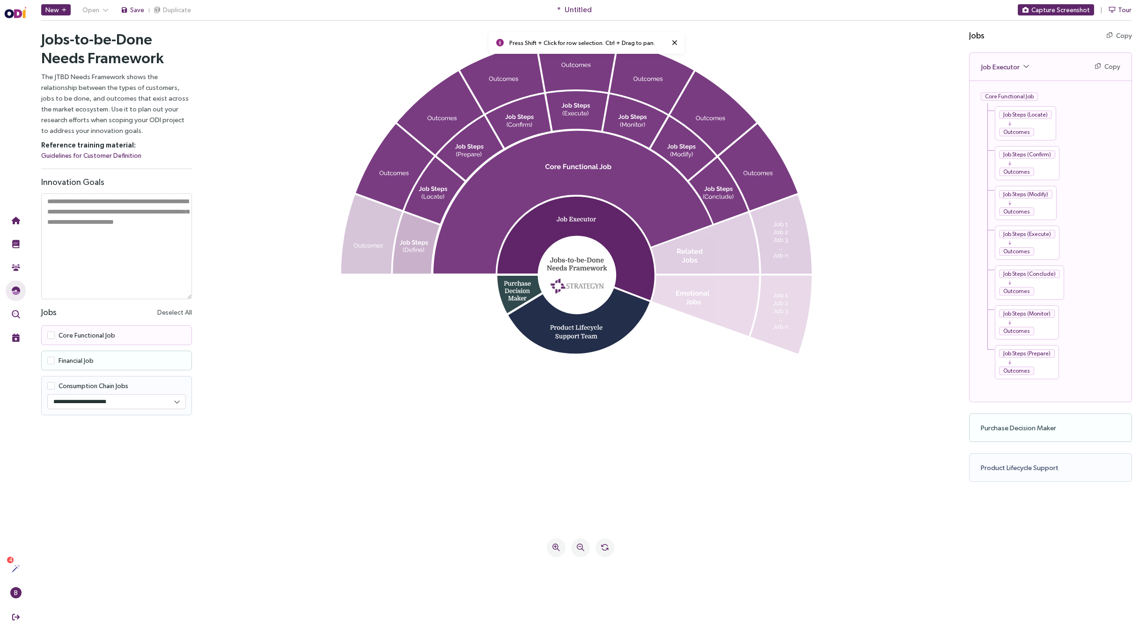
click at [420, 262] on icon at bounding box center [416, 242] width 47 height 61
click at [423, 262] on icon at bounding box center [416, 242] width 47 height 61
click at [368, 263] on icon at bounding box center [372, 234] width 62 height 79
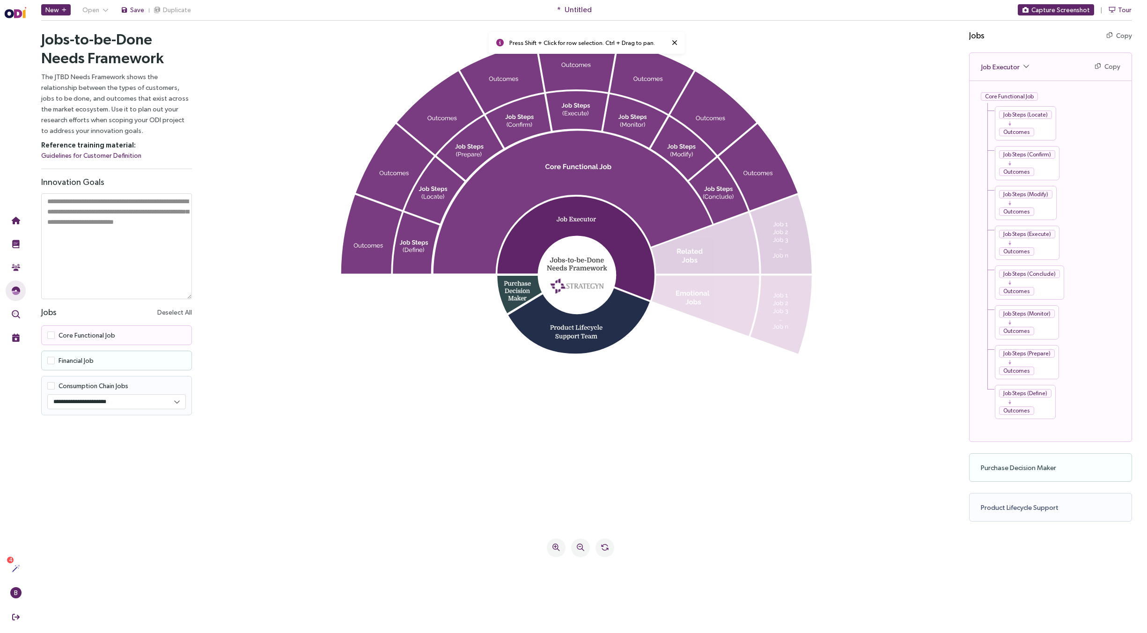
click at [573, 118] on div "Job Steps (Locate) Outcomes" at bounding box center [1025, 123] width 61 height 34
drag, startPoint x: 1028, startPoint y: 118, endPoint x: 997, endPoint y: 122, distance: 31.2
click at [573, 122] on div "Job Steps (Locate) Outcomes" at bounding box center [1025, 123] width 61 height 34
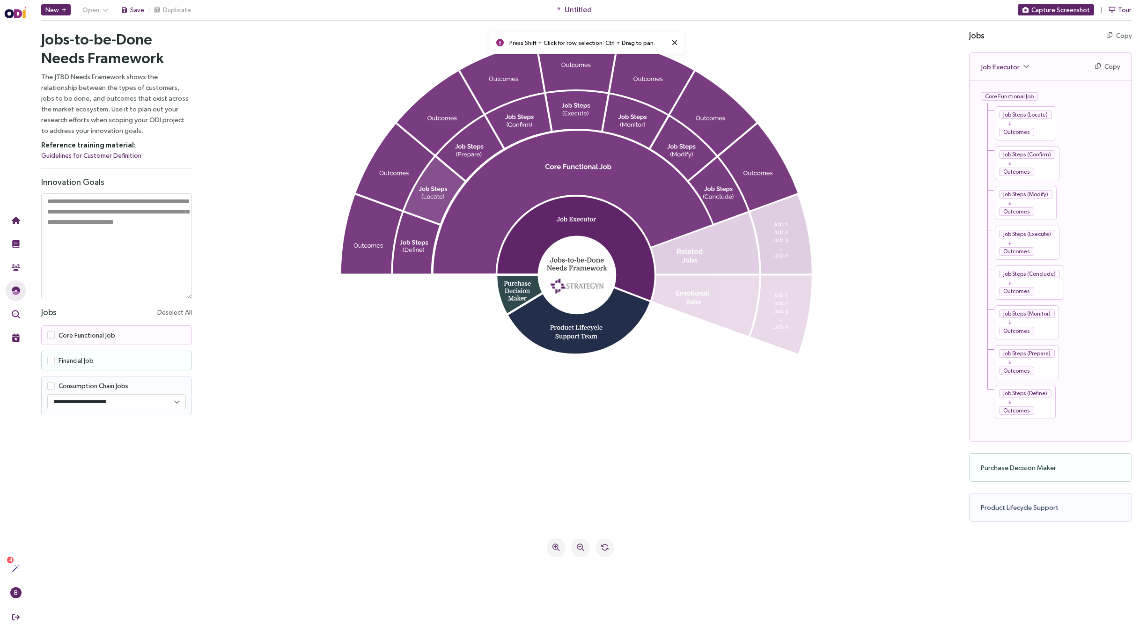
click at [434, 219] on icon at bounding box center [434, 190] width 60 height 67
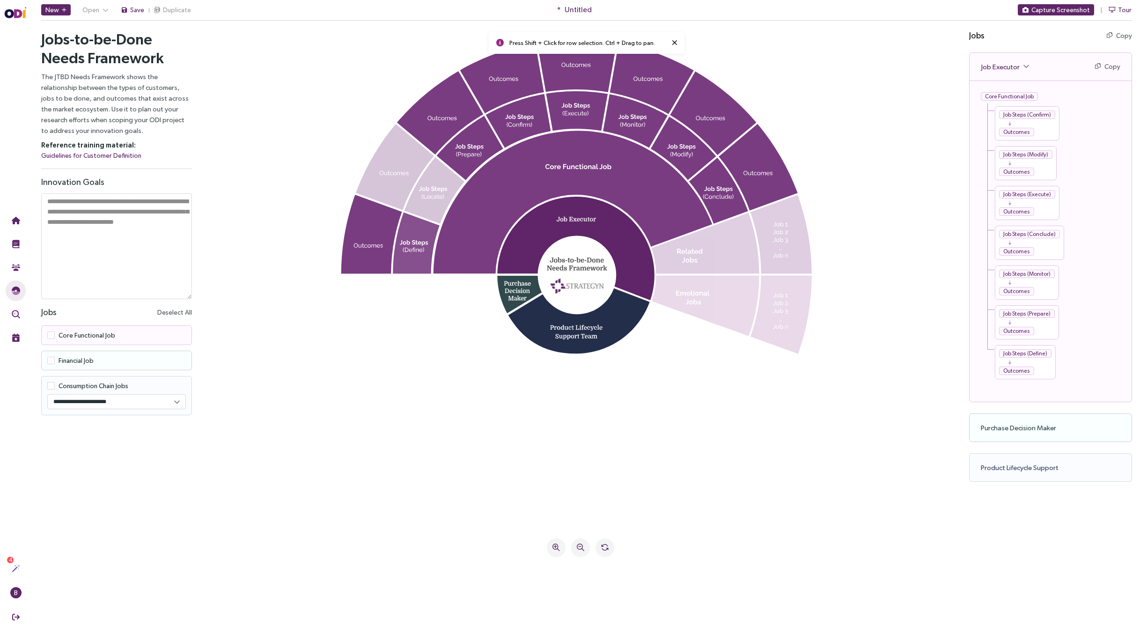
click at [424, 232] on icon at bounding box center [416, 242] width 47 height 61
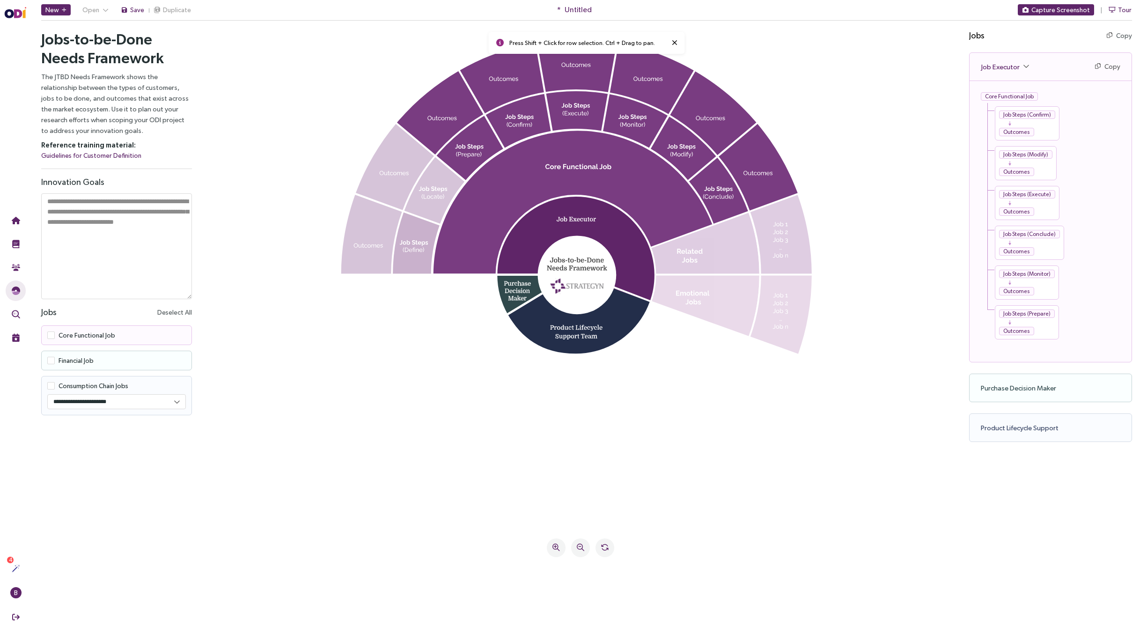
click at [424, 232] on icon at bounding box center [416, 242] width 47 height 61
click at [398, 254] on icon at bounding box center [416, 242] width 47 height 61
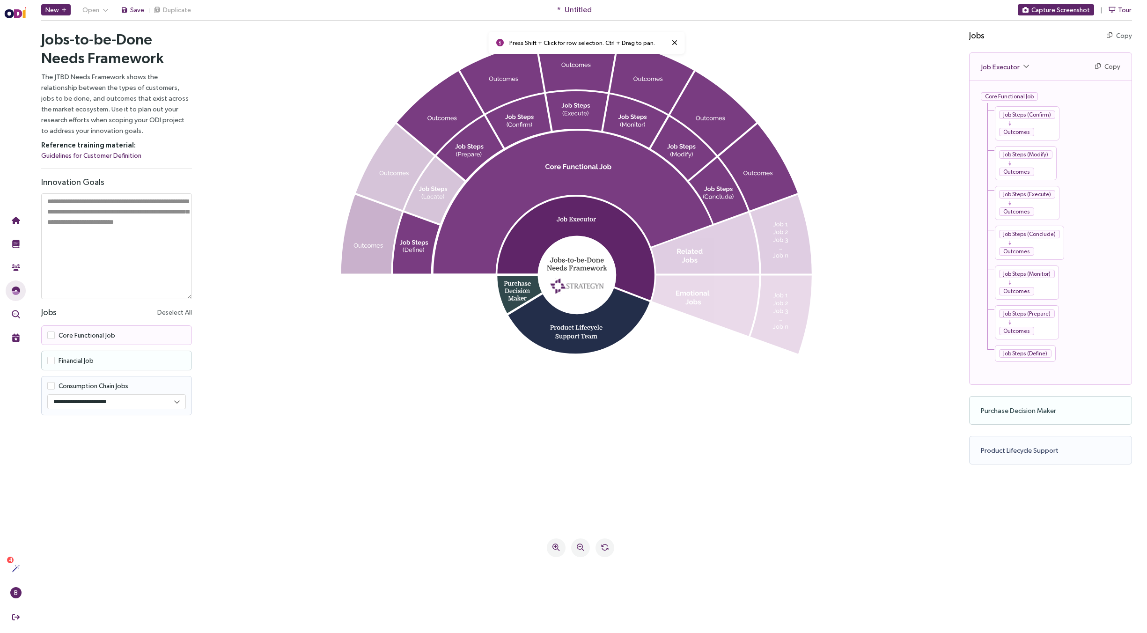
click at [381, 253] on icon at bounding box center [372, 234] width 62 height 79
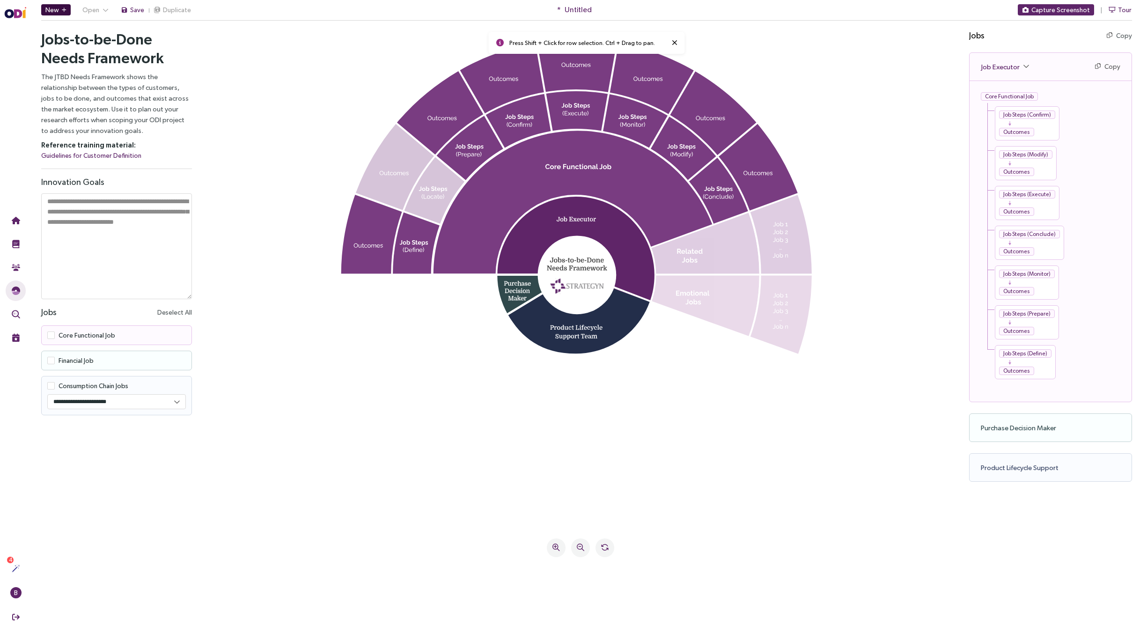
click at [61, 15] on button "New" at bounding box center [55, 9] width 29 height 11
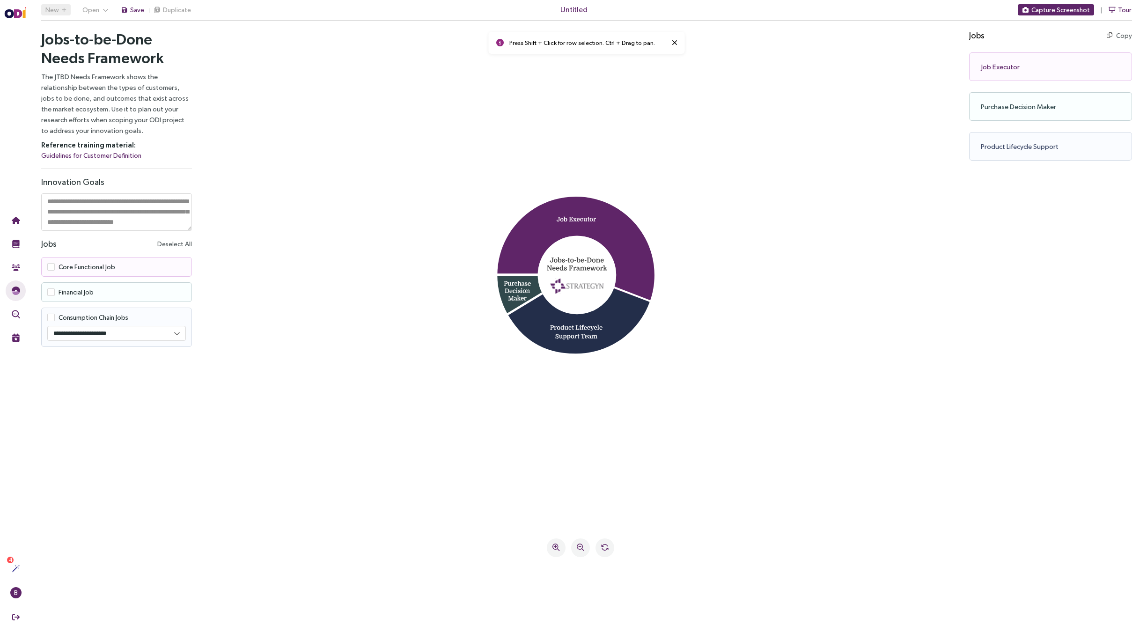
click at [988, 70] on div "Job Executor Copy Copy as text" at bounding box center [1050, 66] width 163 height 29
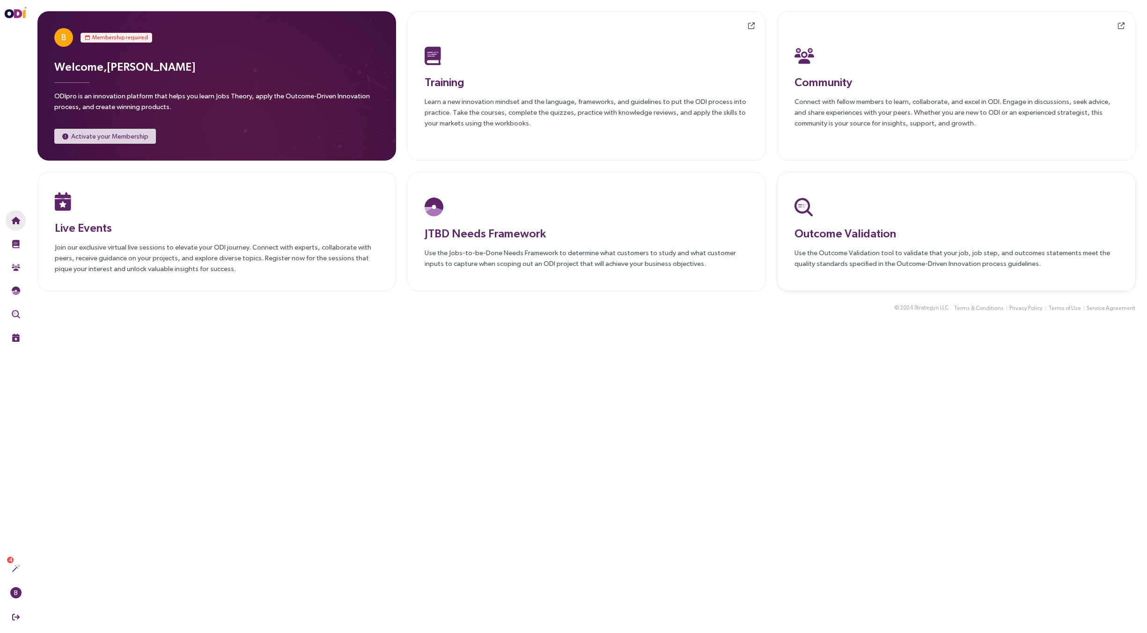
click at [854, 250] on p "Use the Outcome Validation tool to validate that your job, job step, and outcom…" at bounding box center [956, 258] width 324 height 22
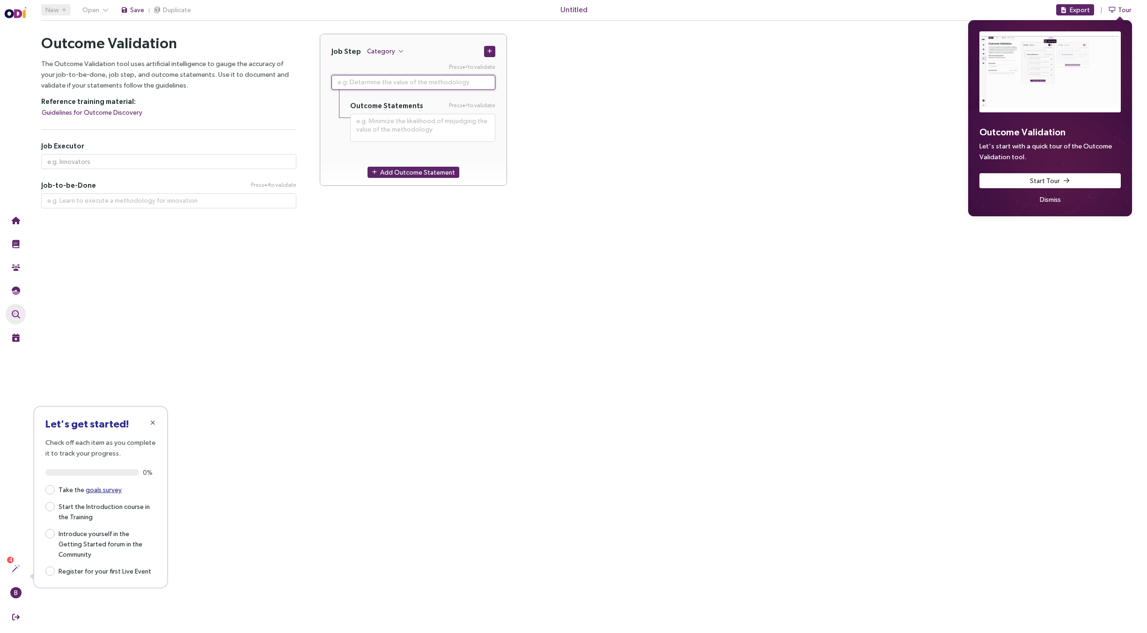
click at [409, 87] on textarea at bounding box center [413, 82] width 164 height 15
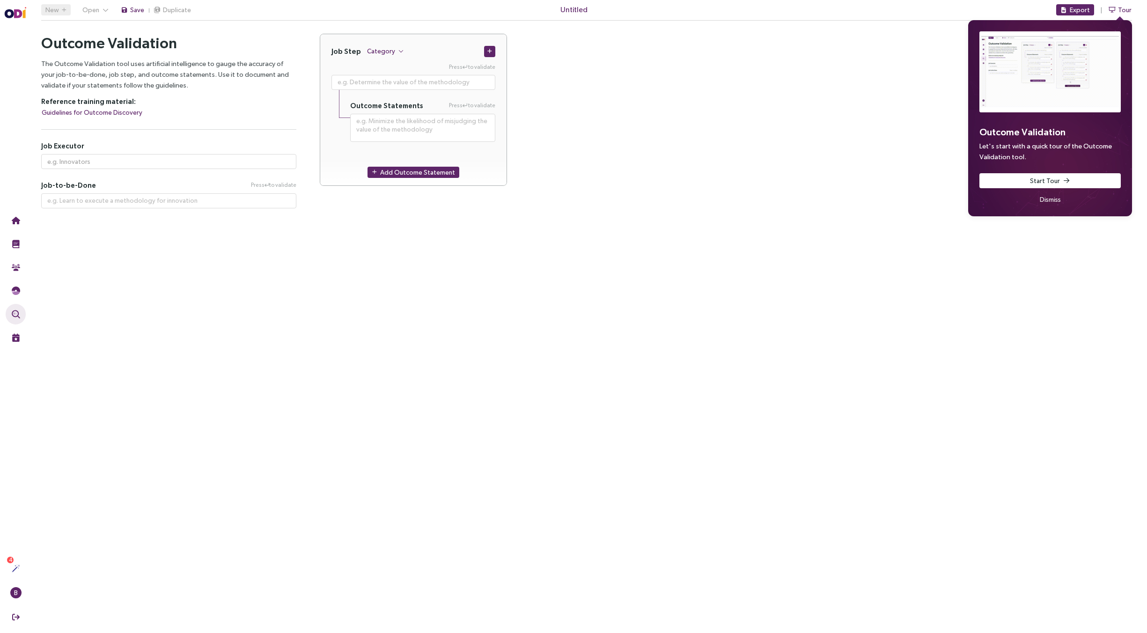
click at [1058, 194] on span "Dismiss" at bounding box center [1050, 199] width 21 height 10
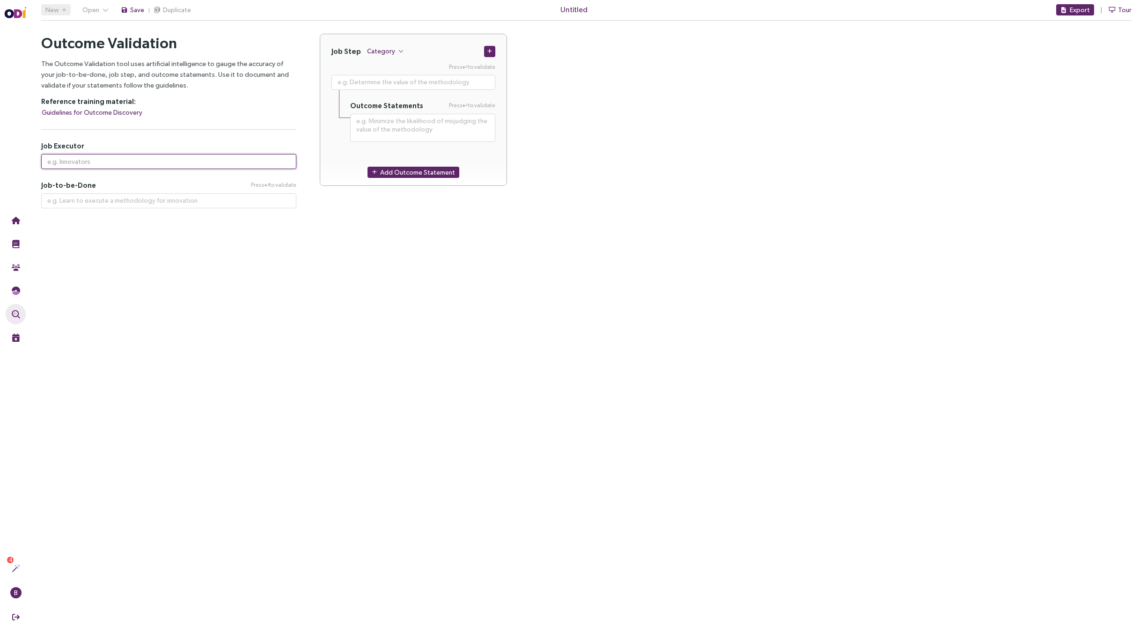
click at [156, 161] on input "text" at bounding box center [168, 161] width 255 height 15
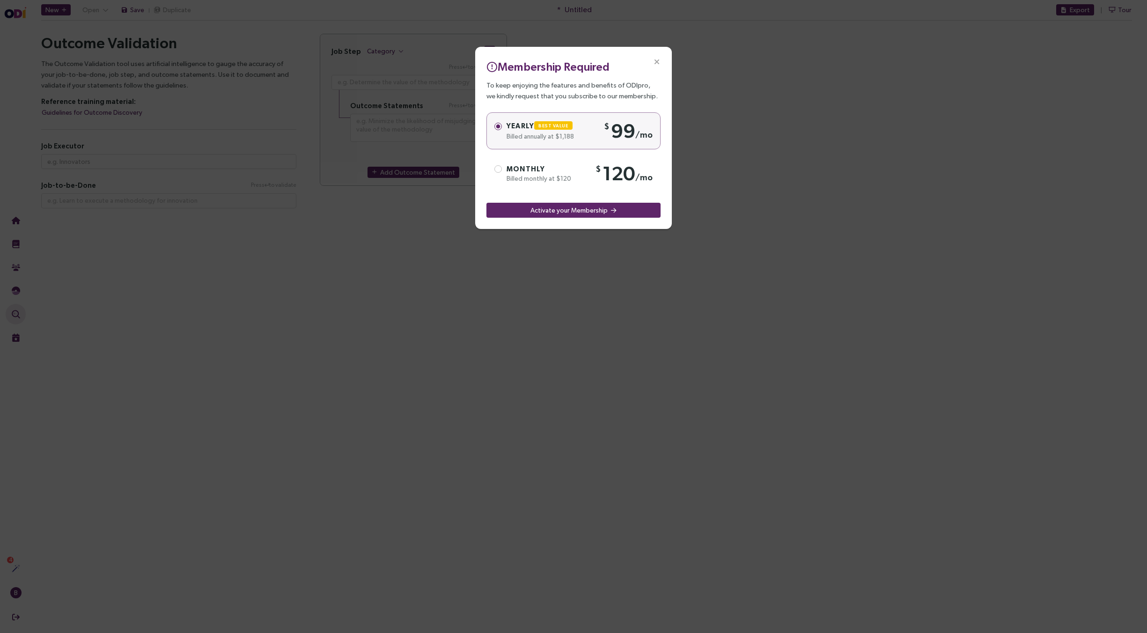
click at [653, 59] on icon "Close" at bounding box center [657, 62] width 8 height 8
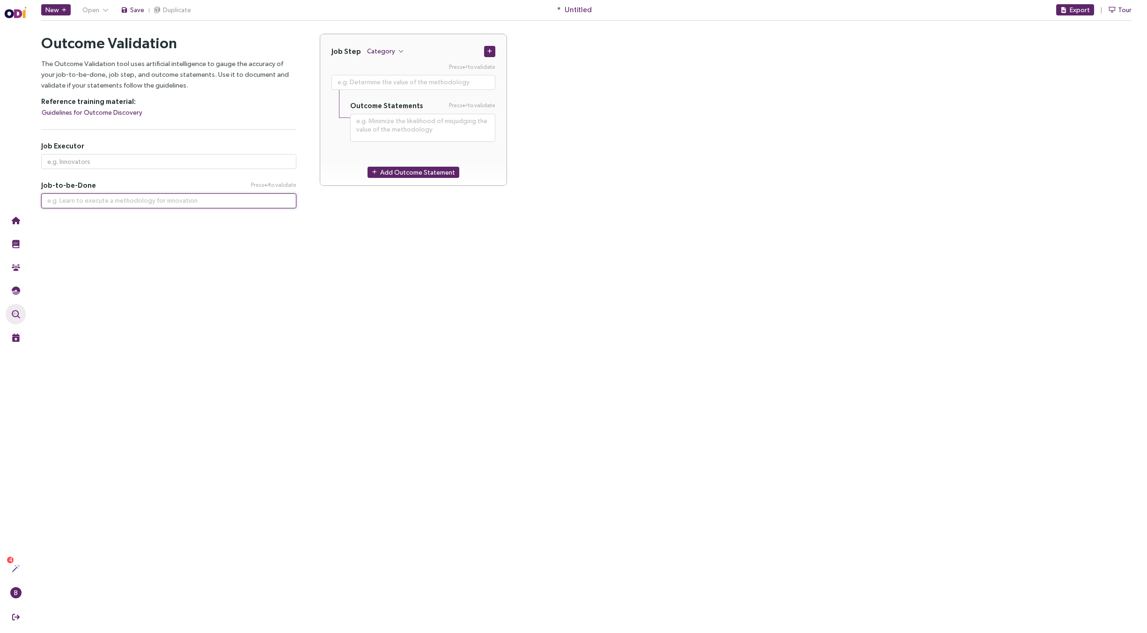
click at [252, 197] on textarea at bounding box center [168, 200] width 255 height 15
